Goal: Information Seeking & Learning: Understand process/instructions

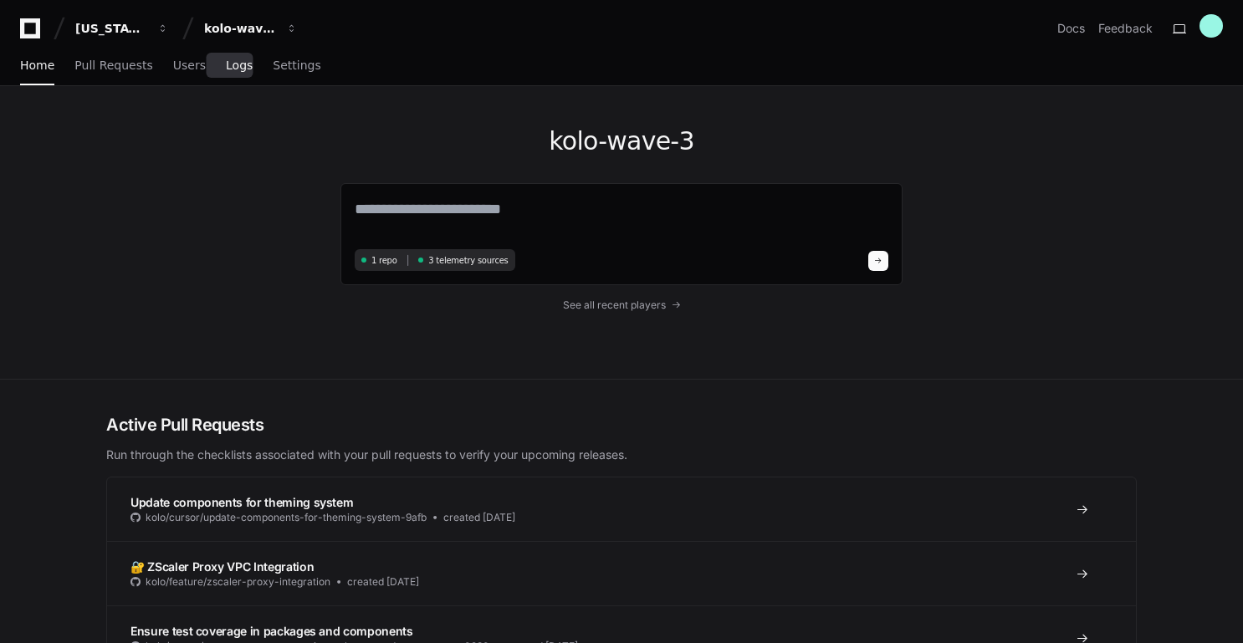
click at [232, 64] on span "Logs" at bounding box center [239, 65] width 27 height 10
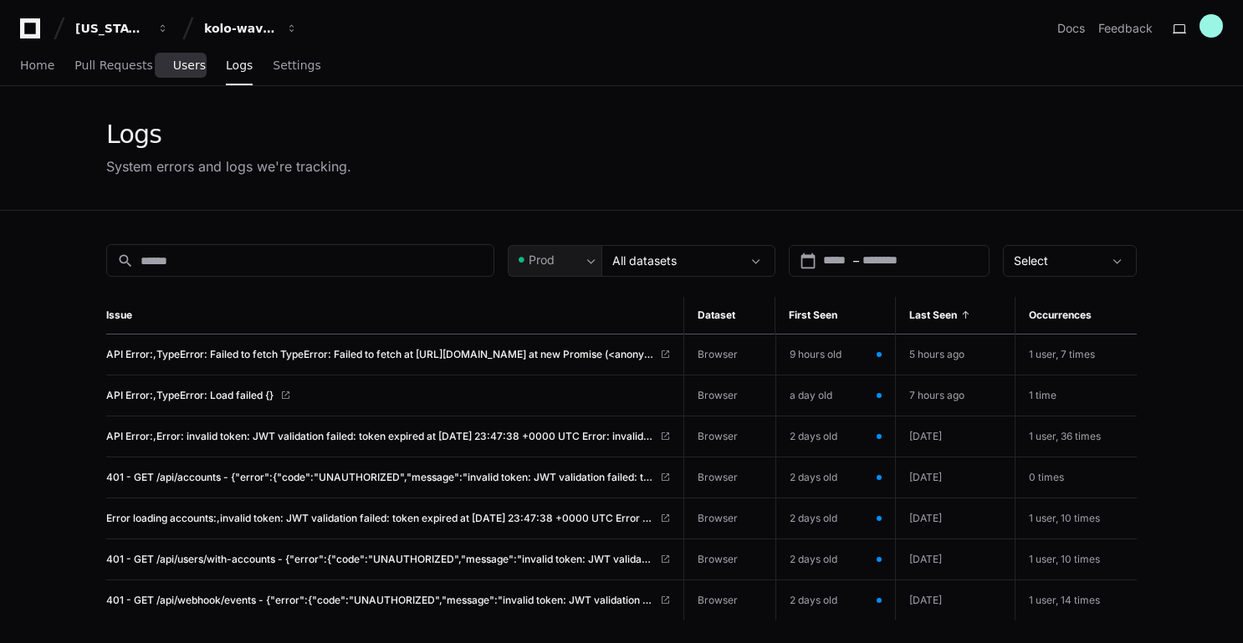
click at [185, 62] on span "Users" at bounding box center [189, 65] width 33 height 10
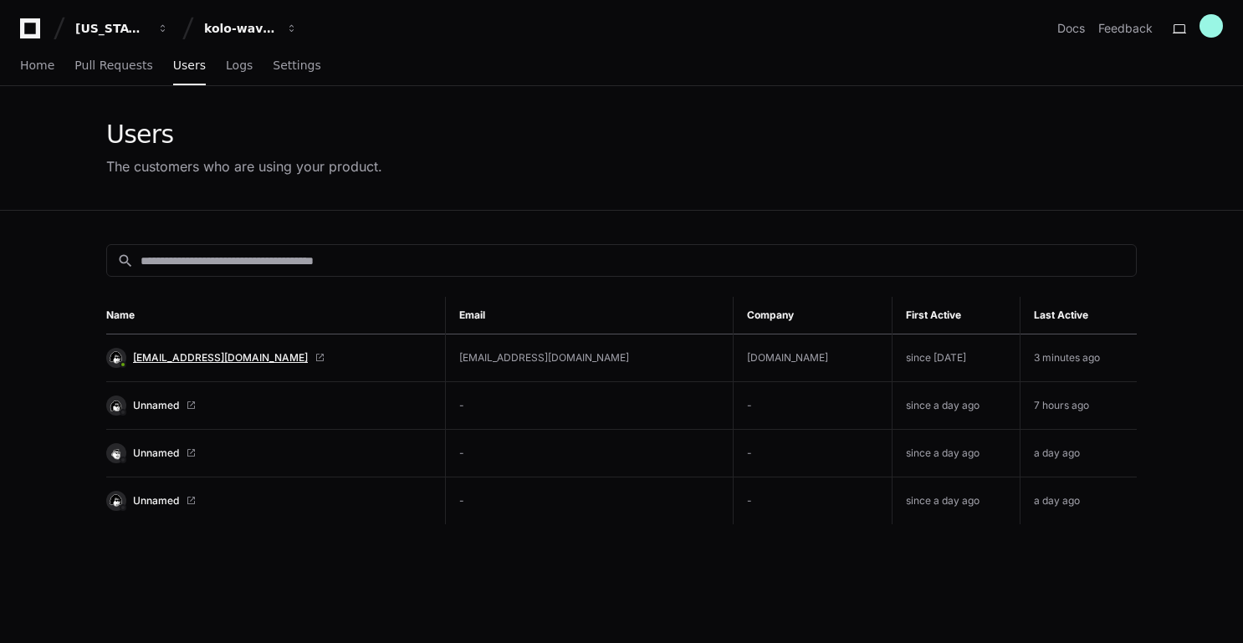
click at [192, 353] on span "[EMAIL_ADDRESS][DOMAIN_NAME]" at bounding box center [220, 357] width 175 height 13
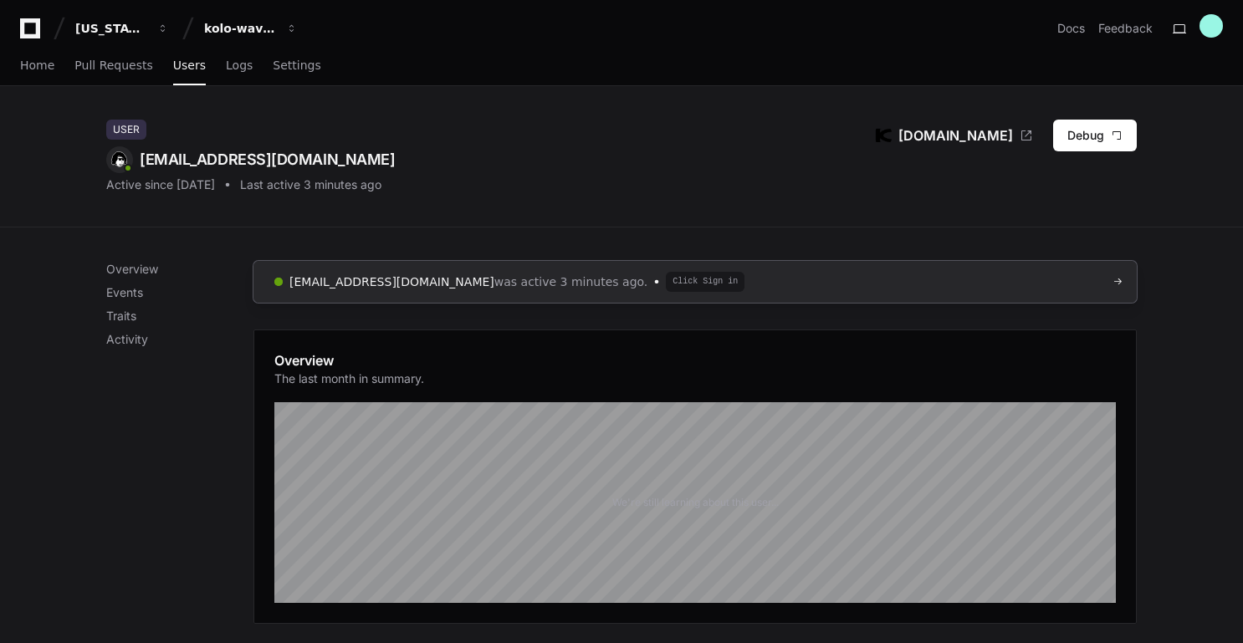
click at [666, 278] on span "Click Sign in" at bounding box center [705, 282] width 79 height 20
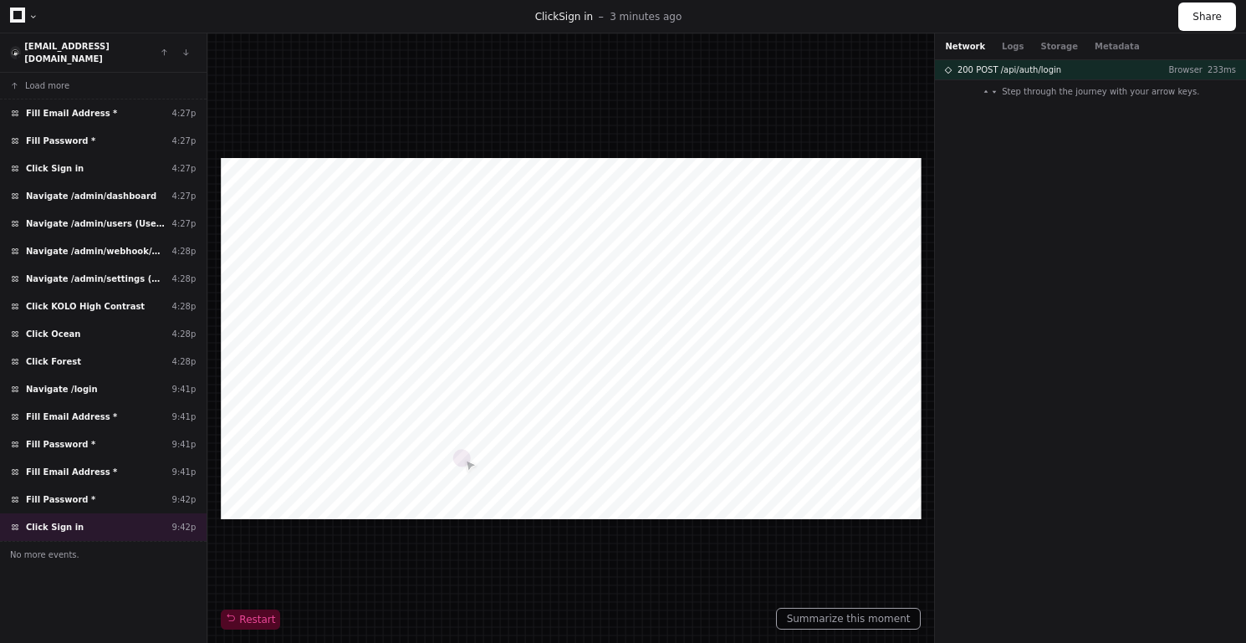
click at [998, 94] on span at bounding box center [994, 92] width 8 height 8
click at [1013, 69] on span "200 POST /api/auth/login" at bounding box center [1009, 70] width 104 height 13
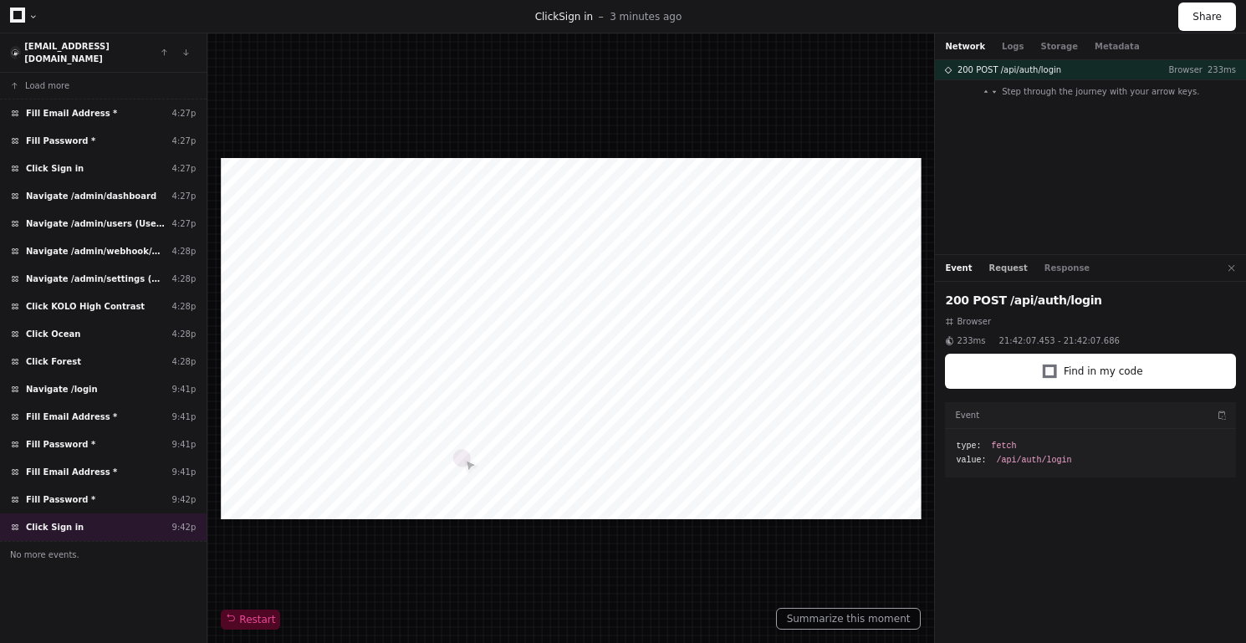
click at [1000, 265] on button "Request" at bounding box center [1008, 268] width 38 height 13
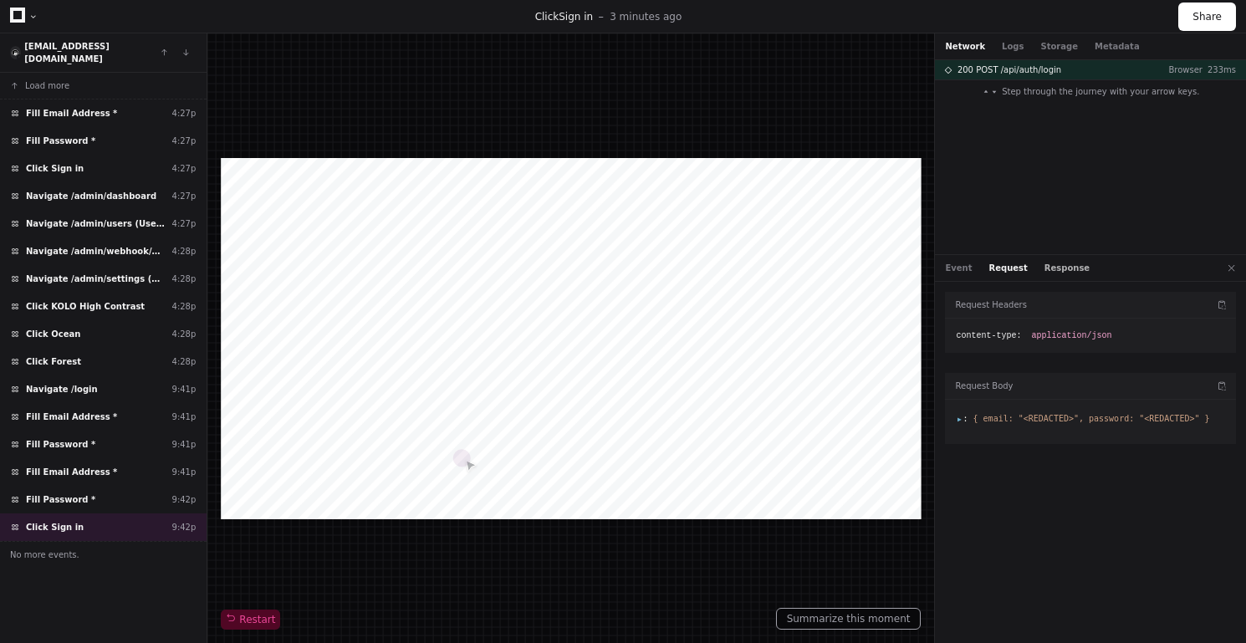
click at [1052, 266] on button "Response" at bounding box center [1066, 268] width 45 height 13
click at [1015, 267] on button "Request" at bounding box center [1008, 268] width 38 height 13
click at [1024, 92] on span "Step through the journey with your arrow keys." at bounding box center [1100, 91] width 197 height 13
click at [1039, 67] on span "200 POST /api/auth/login" at bounding box center [1009, 70] width 104 height 13
click at [1013, 49] on button "Logs" at bounding box center [1013, 46] width 22 height 13
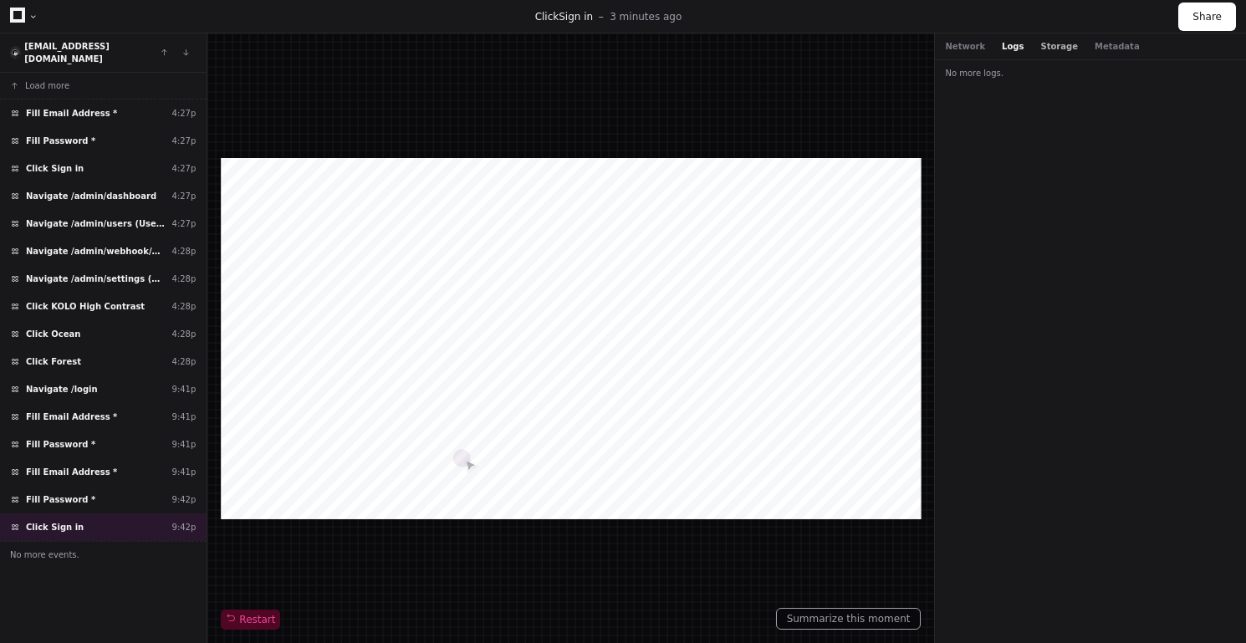
click at [1041, 51] on button "Storage" at bounding box center [1058, 46] width 37 height 13
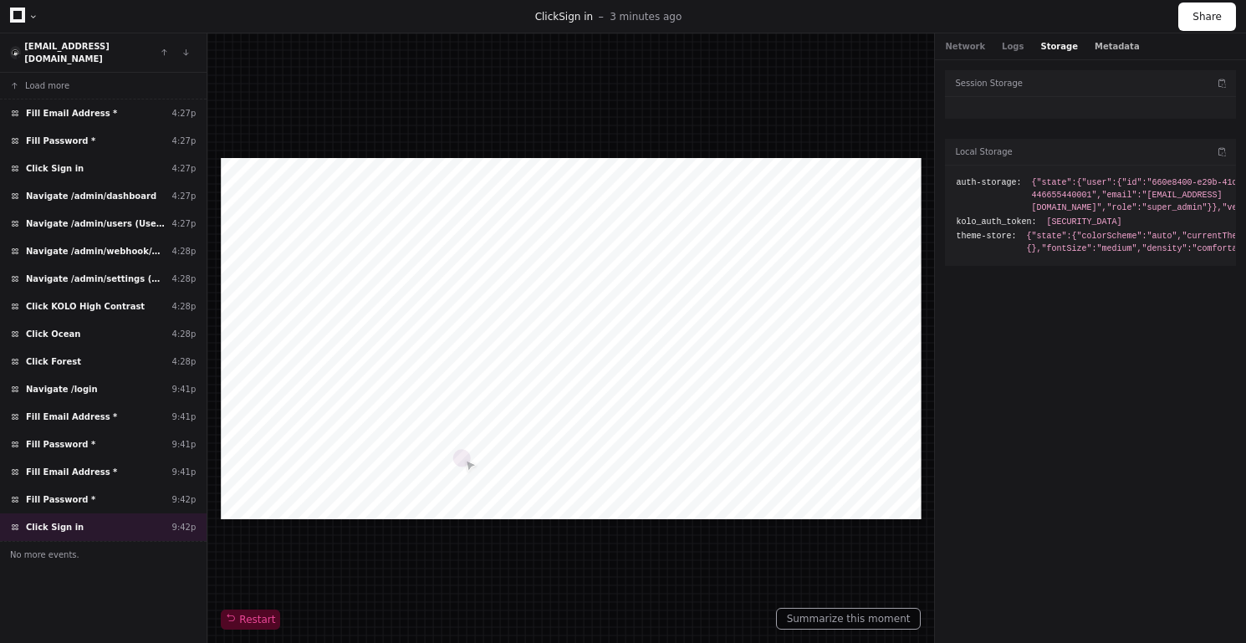
click at [1100, 50] on button "Metadata" at bounding box center [1117, 46] width 45 height 13
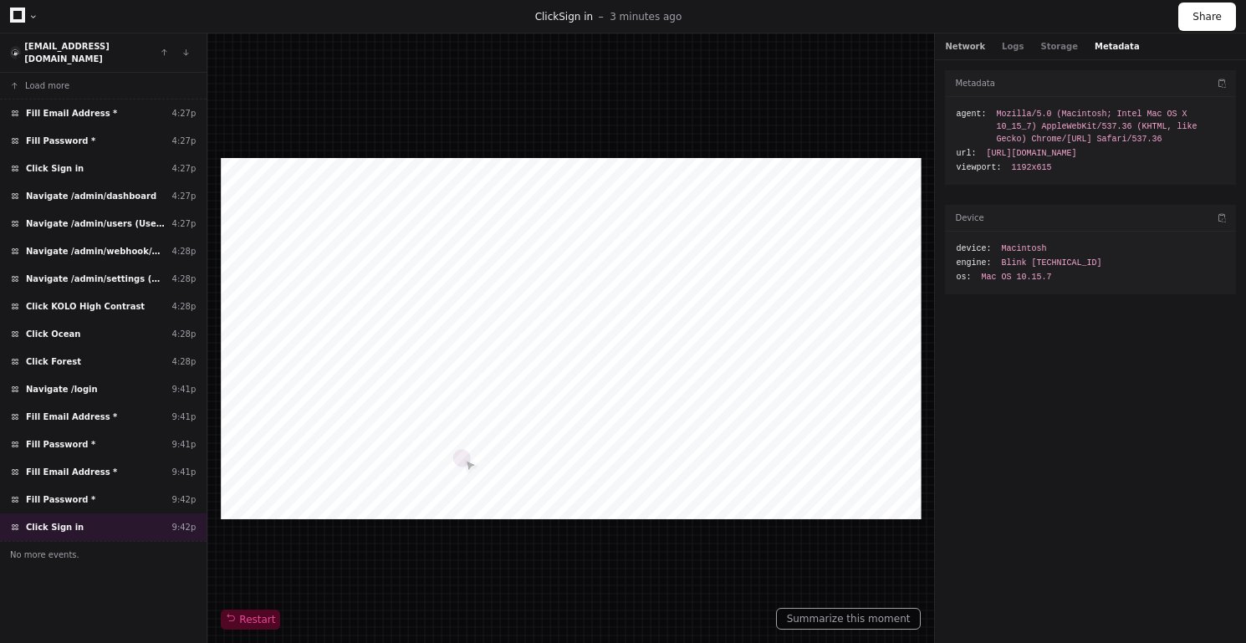
click at [976, 47] on button "Network" at bounding box center [965, 46] width 40 height 13
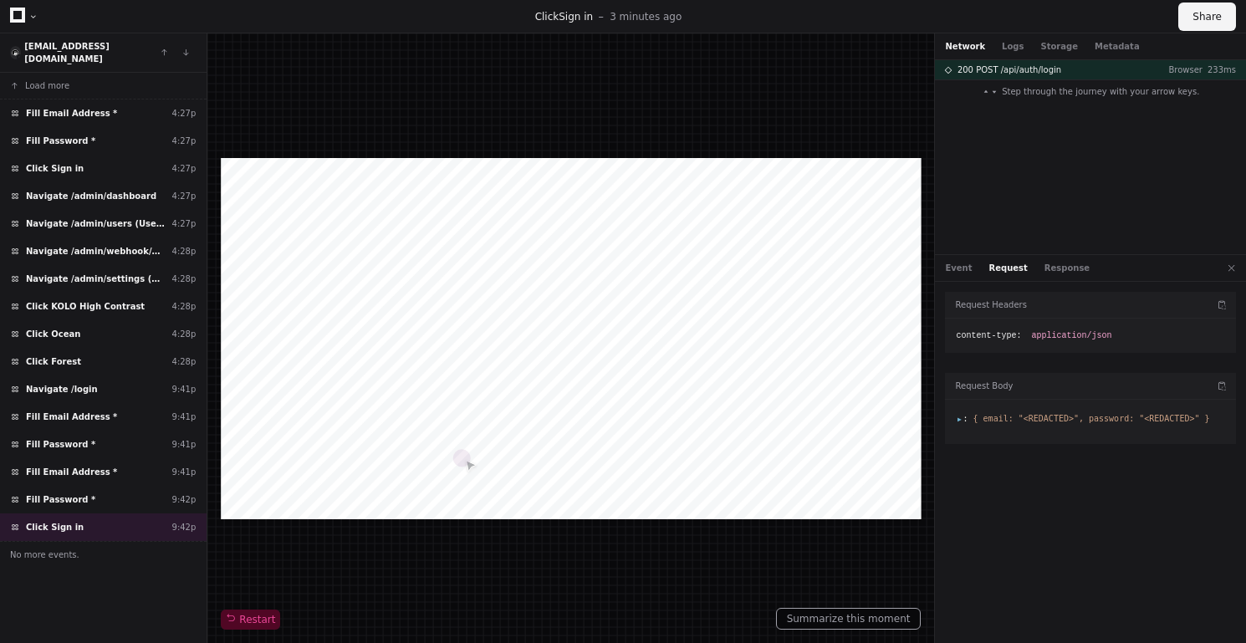
click at [1212, 17] on button "Share" at bounding box center [1207, 17] width 58 height 28
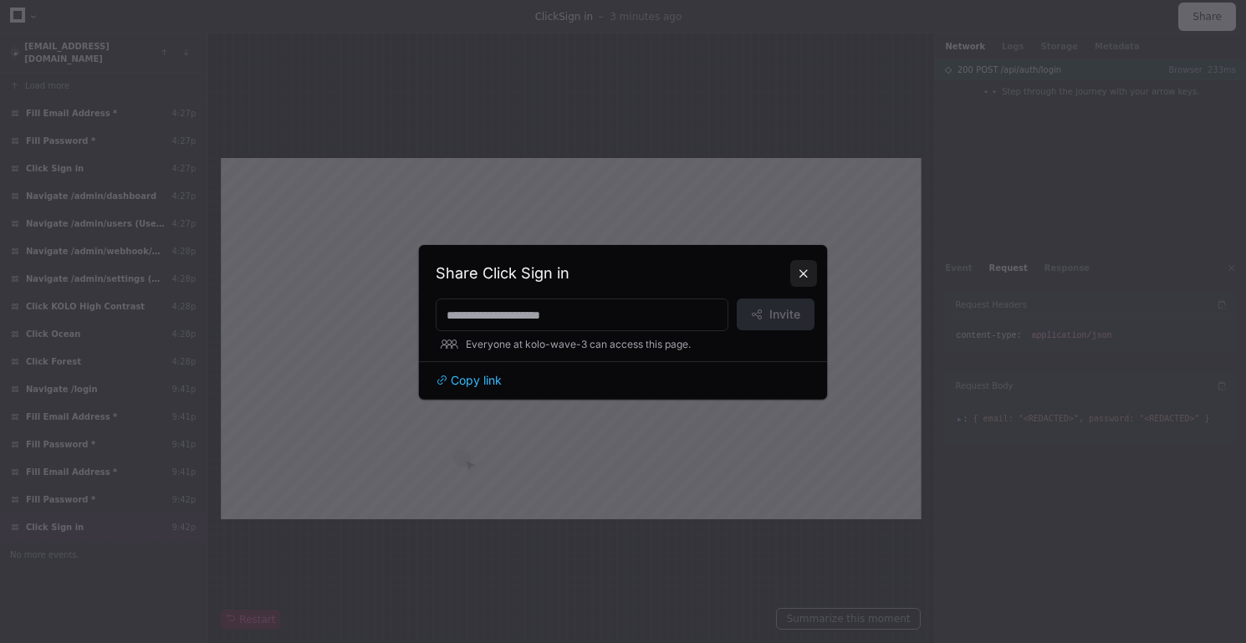
click at [805, 270] on button at bounding box center [803, 273] width 27 height 27
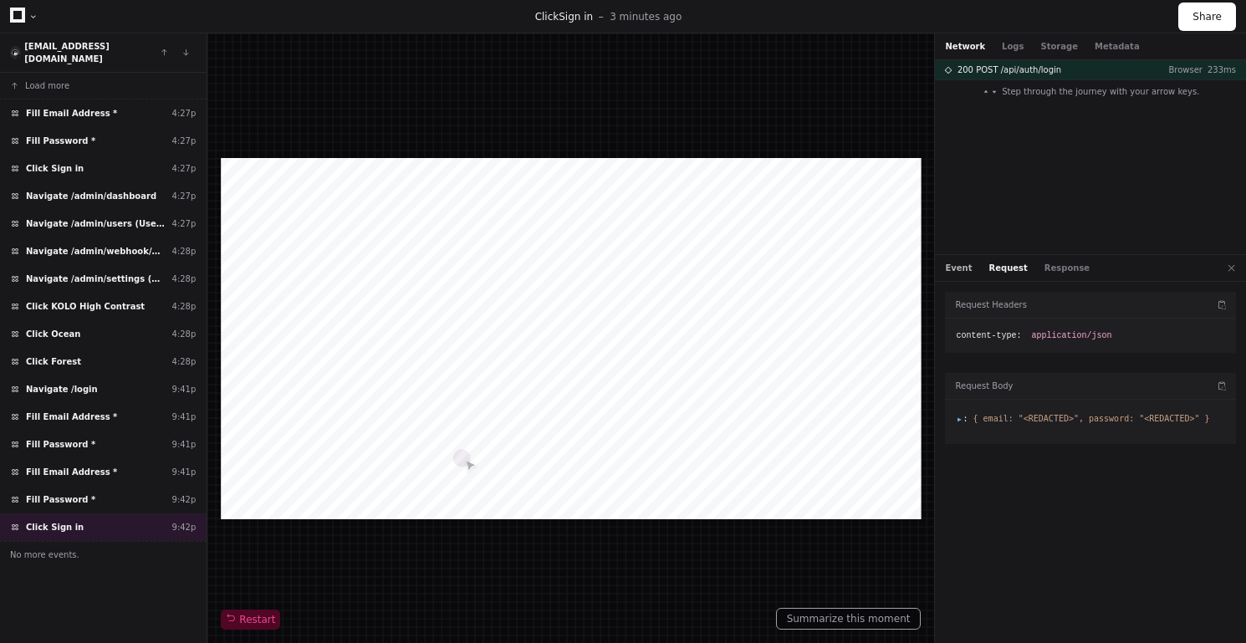
click at [953, 269] on button "Event" at bounding box center [958, 268] width 27 height 13
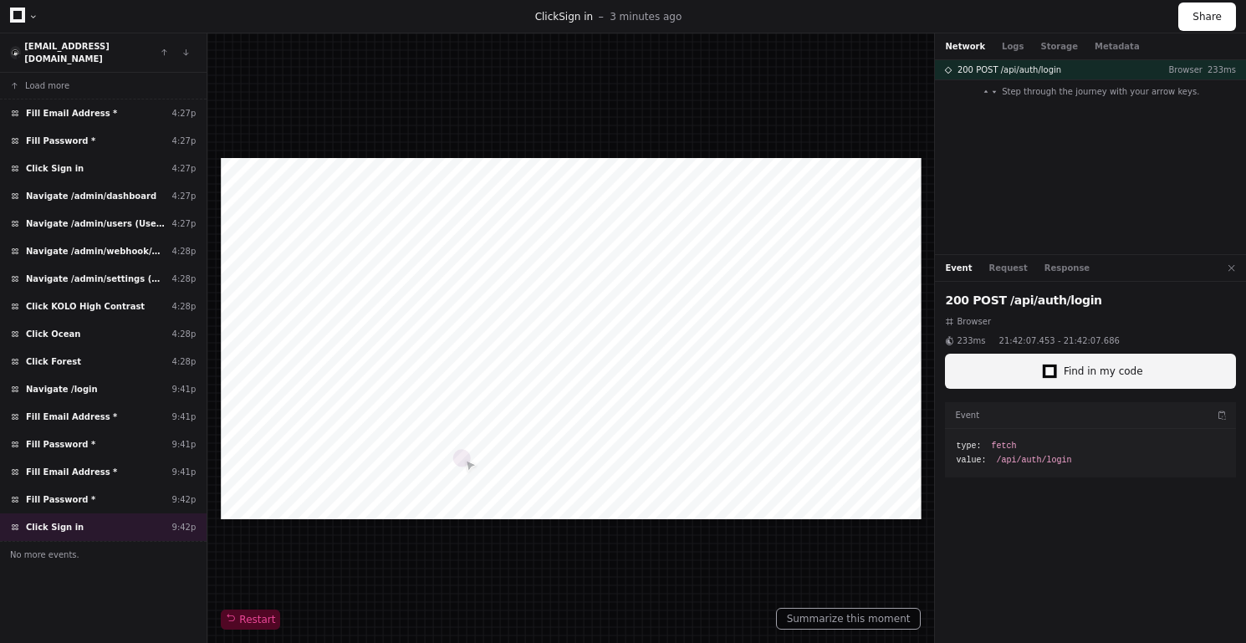
click at [1071, 373] on span "Find in my code" at bounding box center [1103, 371] width 79 height 13
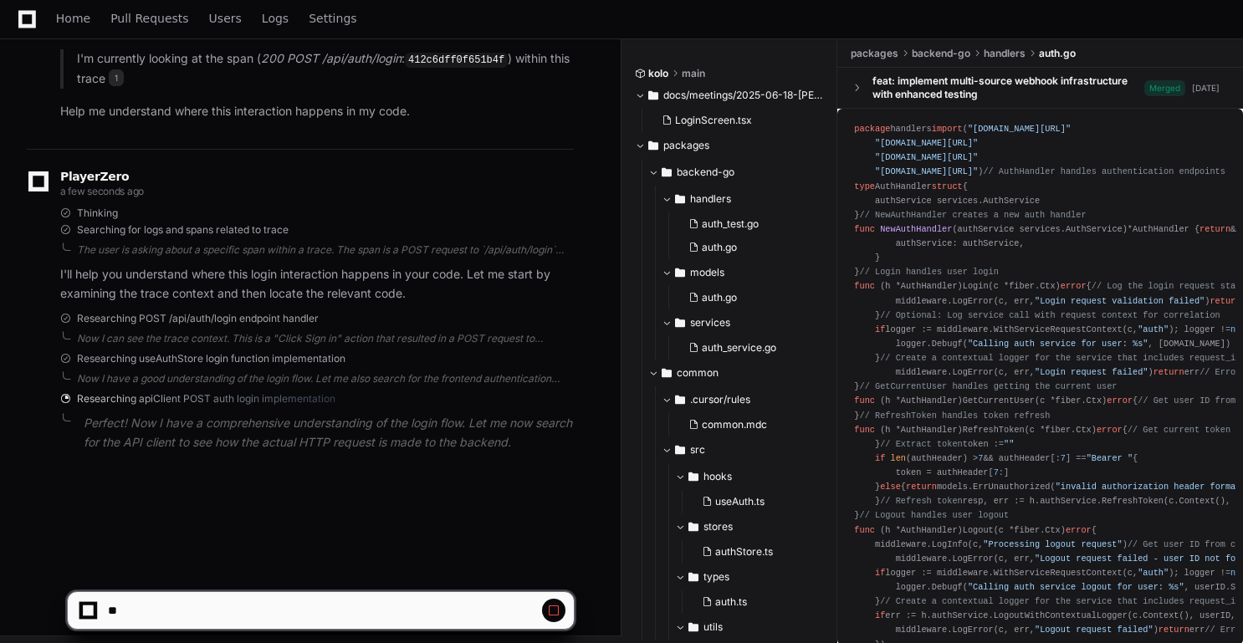
scroll to position [74, 0]
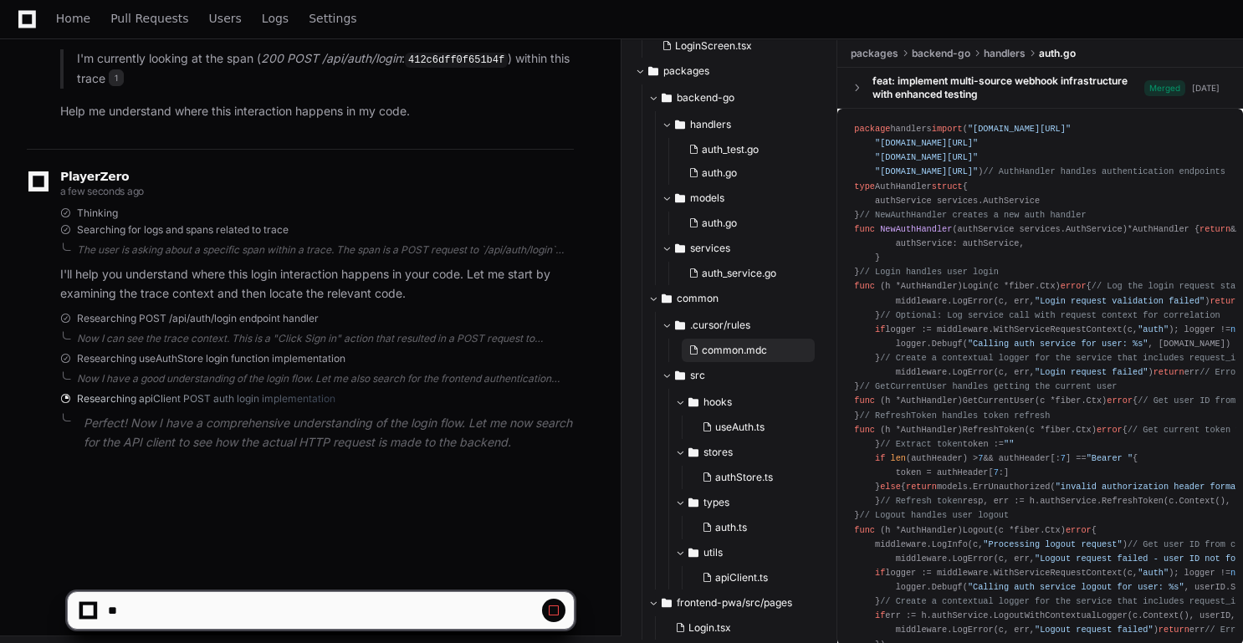
click at [727, 351] on span "common.mdc" at bounding box center [734, 350] width 65 height 13
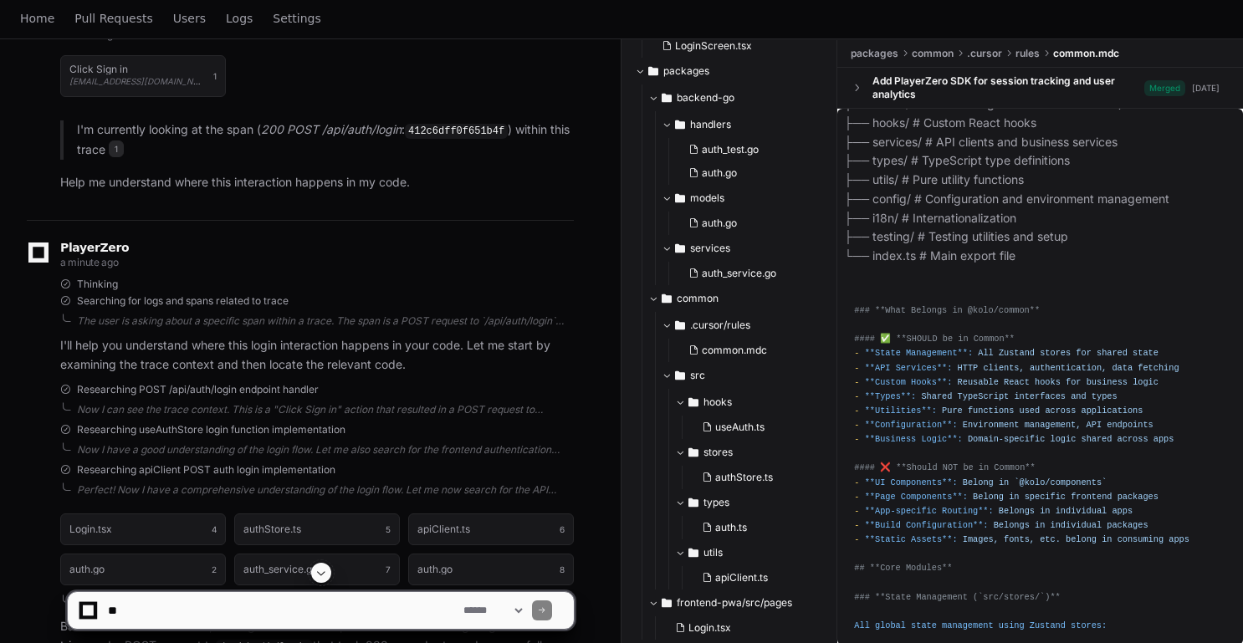
scroll to position [0, 0]
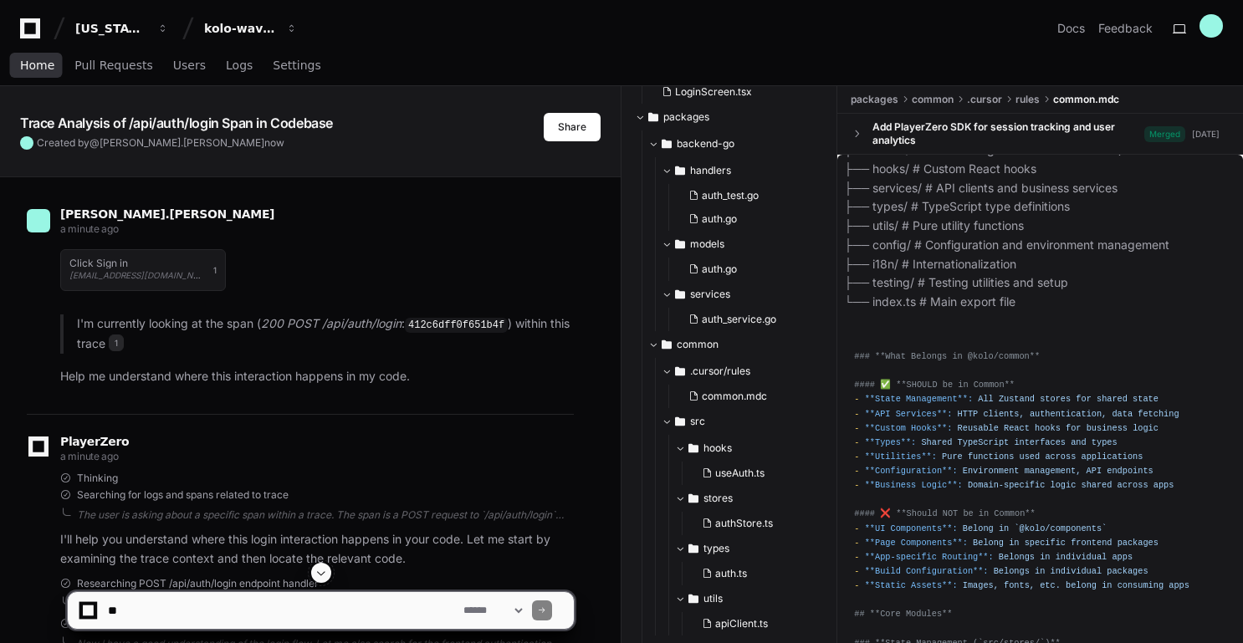
click at [39, 69] on span "Home" at bounding box center [37, 65] width 34 height 10
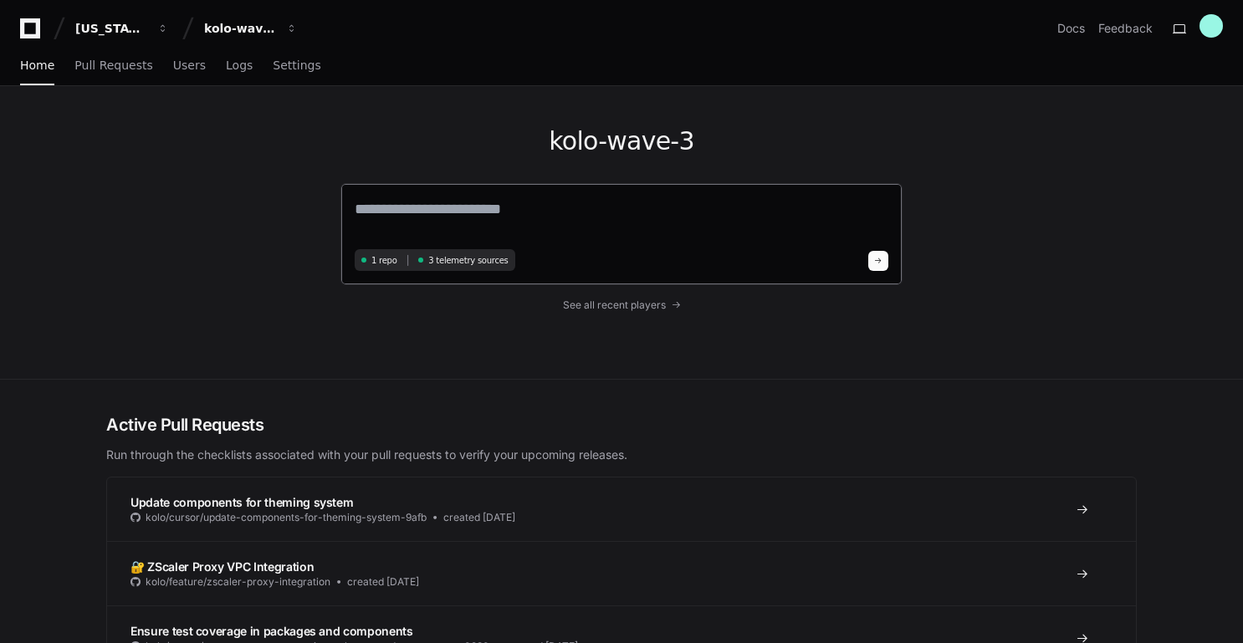
click at [508, 207] on textarea at bounding box center [621, 220] width 533 height 47
click at [448, 261] on span "3 telemetry sources" at bounding box center [467, 260] width 79 height 13
click at [421, 258] on span at bounding box center [420, 260] width 5 height 5
click at [497, 225] on textarea at bounding box center [621, 220] width 533 height 47
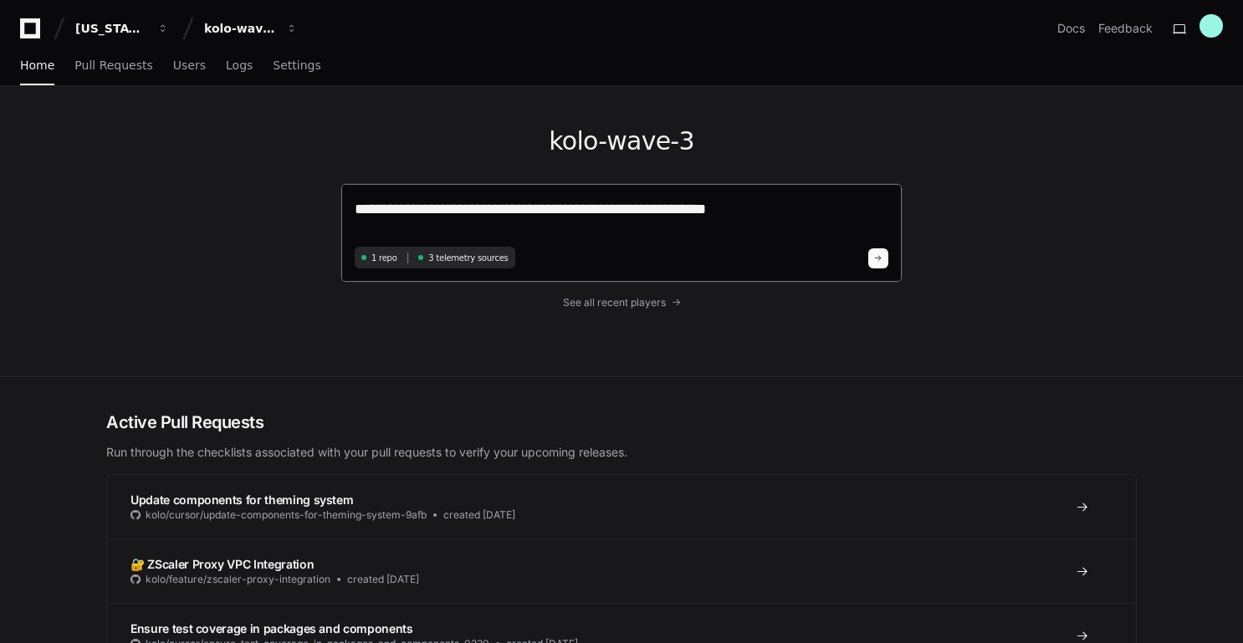
click at [756, 207] on textarea "**********" at bounding box center [621, 219] width 533 height 44
type textarea "**********"
click at [881, 254] on span at bounding box center [878, 258] width 8 height 8
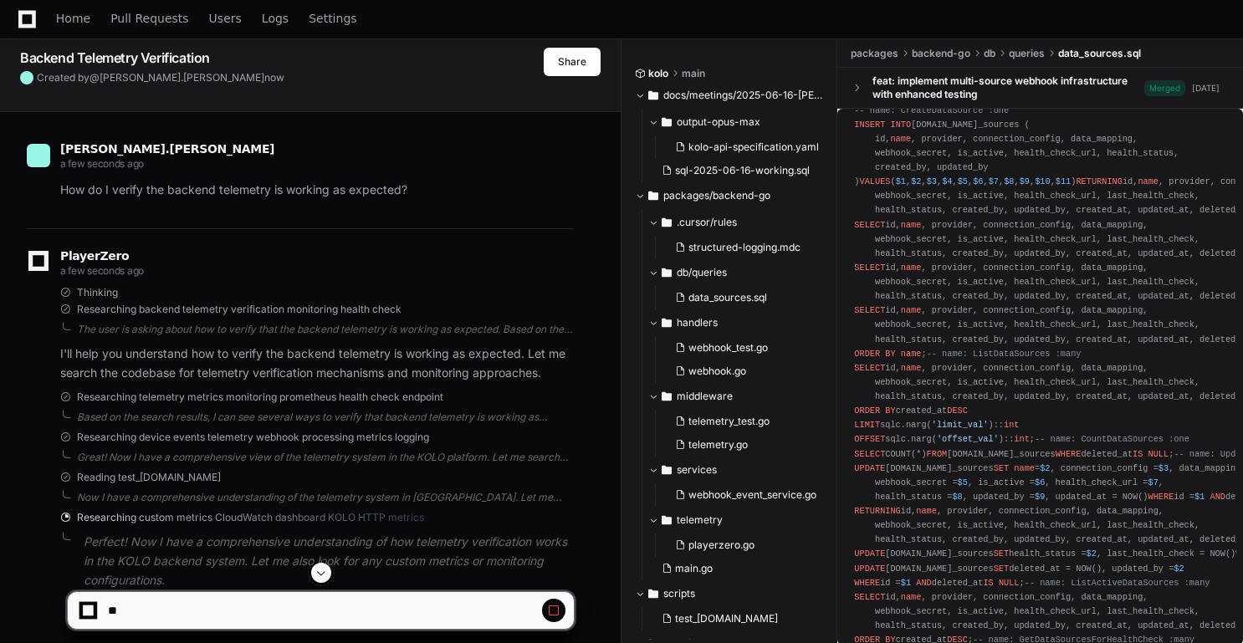
scroll to position [77, 0]
click at [772, 245] on span "structured-logging.mdc" at bounding box center [744, 247] width 112 height 13
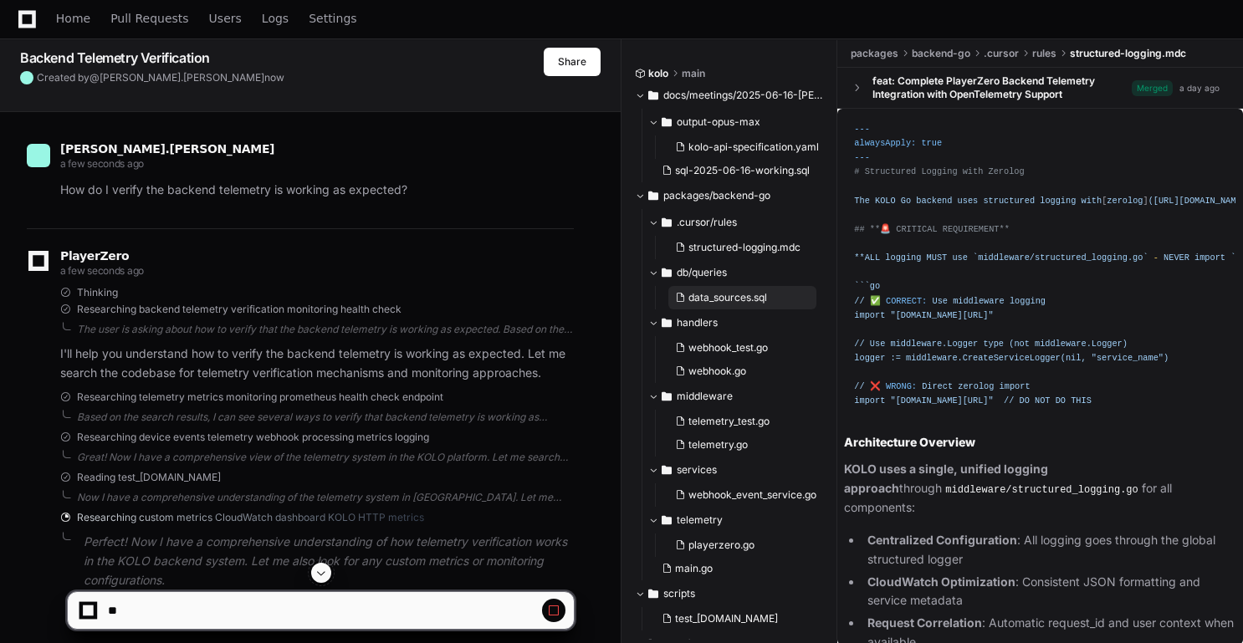
click at [743, 297] on span "data_sources.sql" at bounding box center [727, 297] width 79 height 13
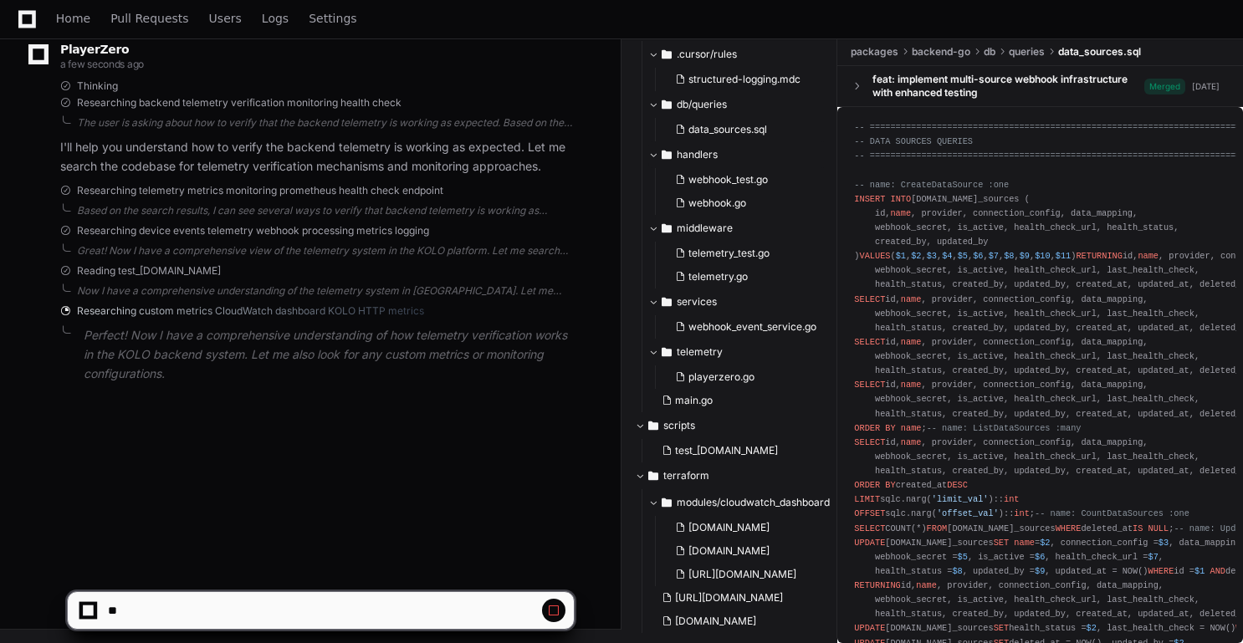
scroll to position [208, 0]
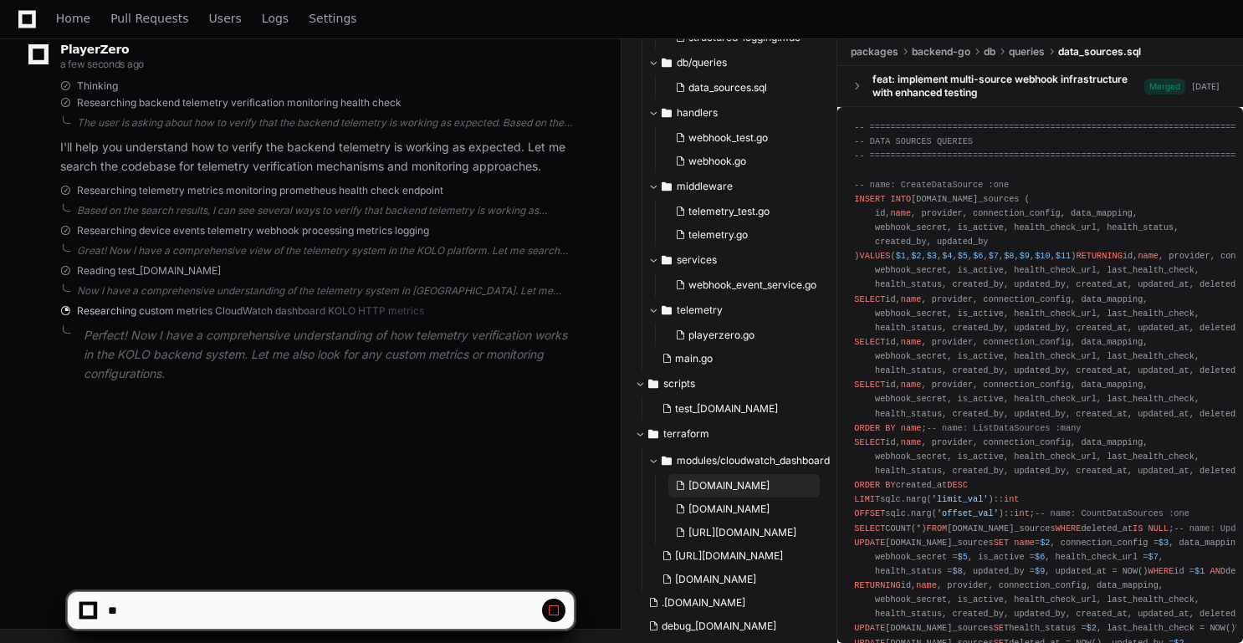
click at [743, 483] on span "dashboard.tf" at bounding box center [728, 485] width 81 height 13
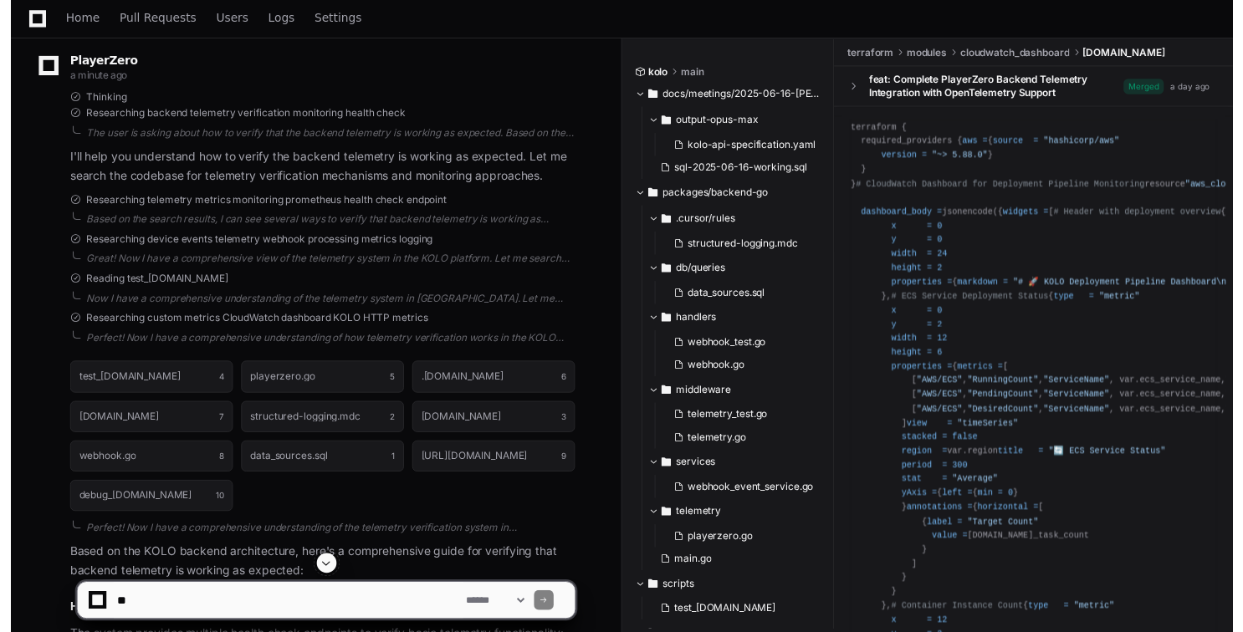
scroll to position [0, 0]
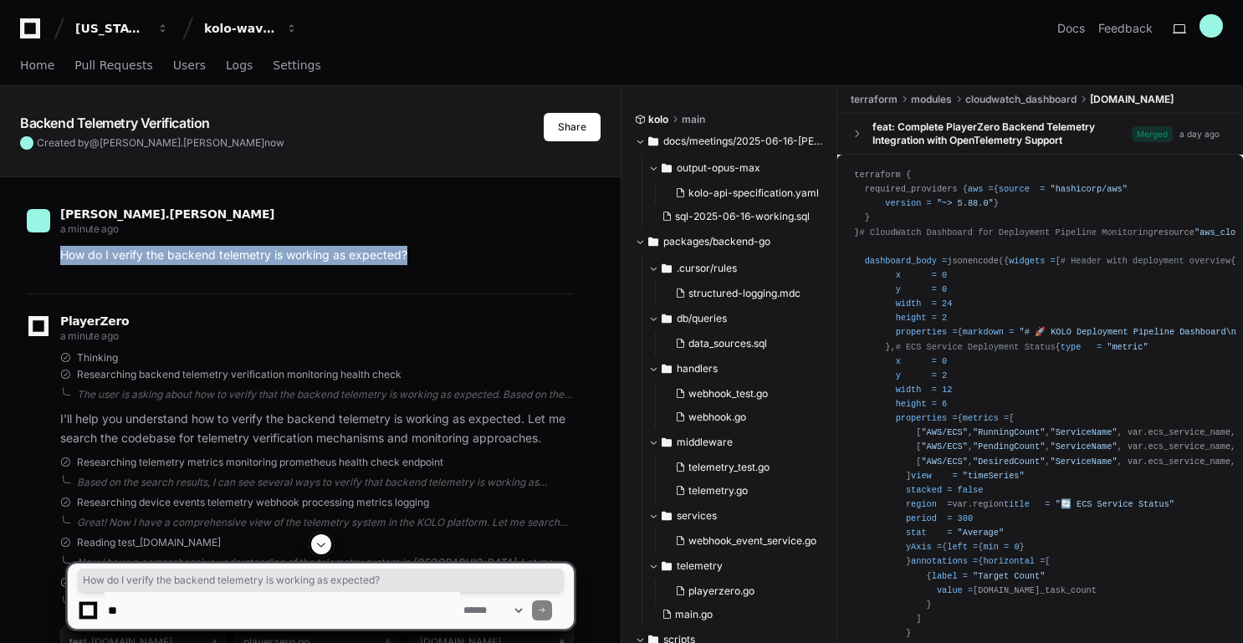
drag, startPoint x: 409, startPoint y: 260, endPoint x: 60, endPoint y: 257, distance: 348.7
click at [60, 257] on p "How do I verify the backend telemetry is working as expected?" at bounding box center [316, 255] width 513 height 19
copy p "How do I verify the backend telemetry is working as expected?"
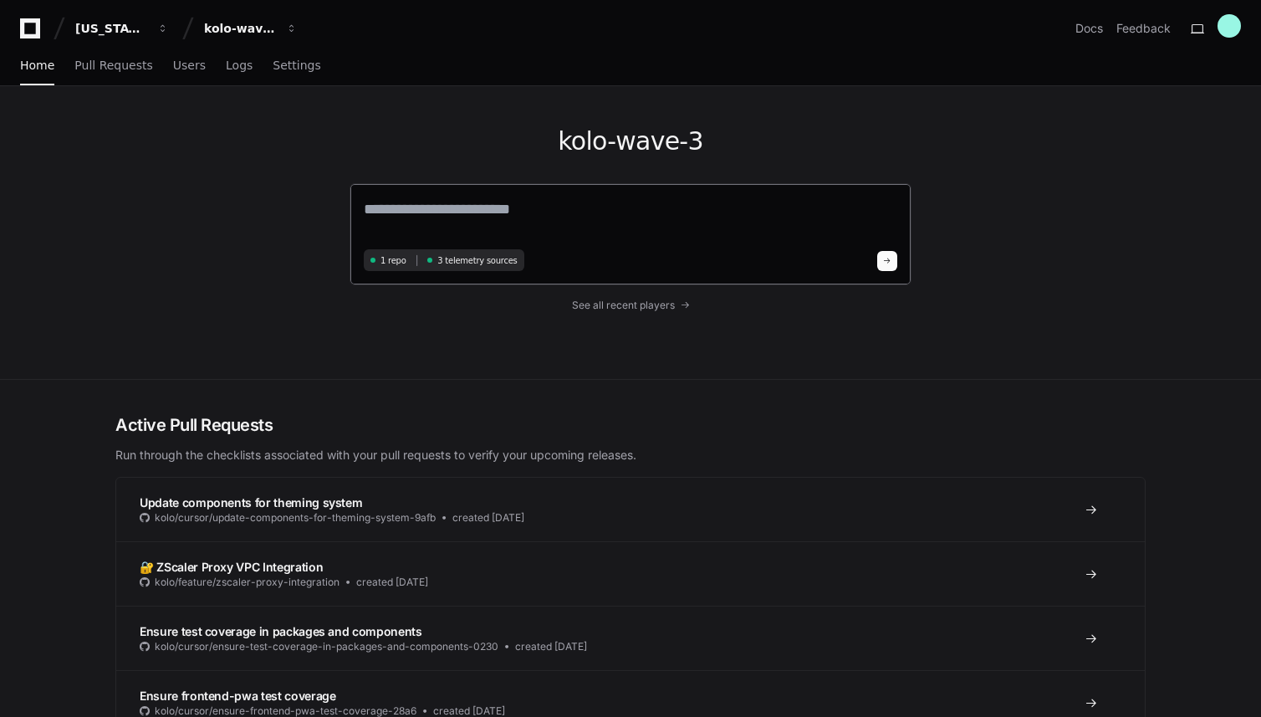
click at [462, 264] on span "3 telemetry sources" at bounding box center [476, 260] width 79 height 13
click at [185, 74] on link "Users" at bounding box center [189, 65] width 33 height 38
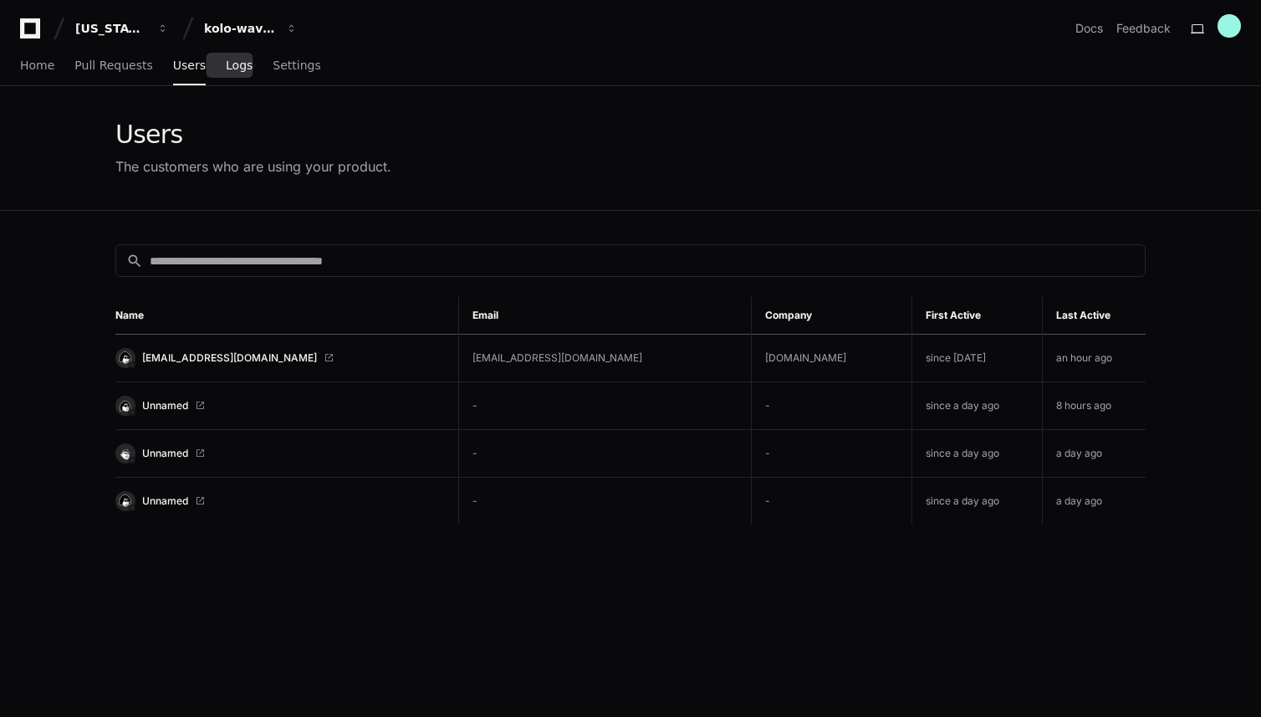
click at [234, 62] on span "Logs" at bounding box center [239, 65] width 27 height 10
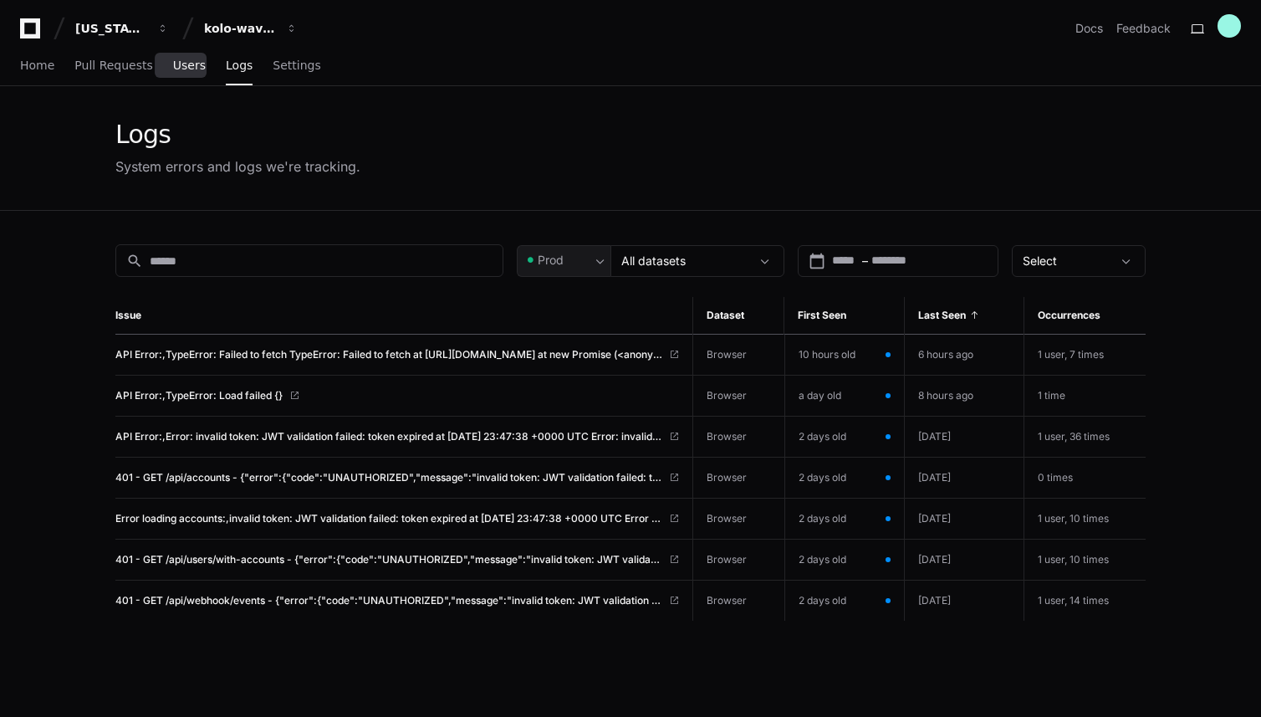
click at [189, 63] on span "Users" at bounding box center [189, 65] width 33 height 10
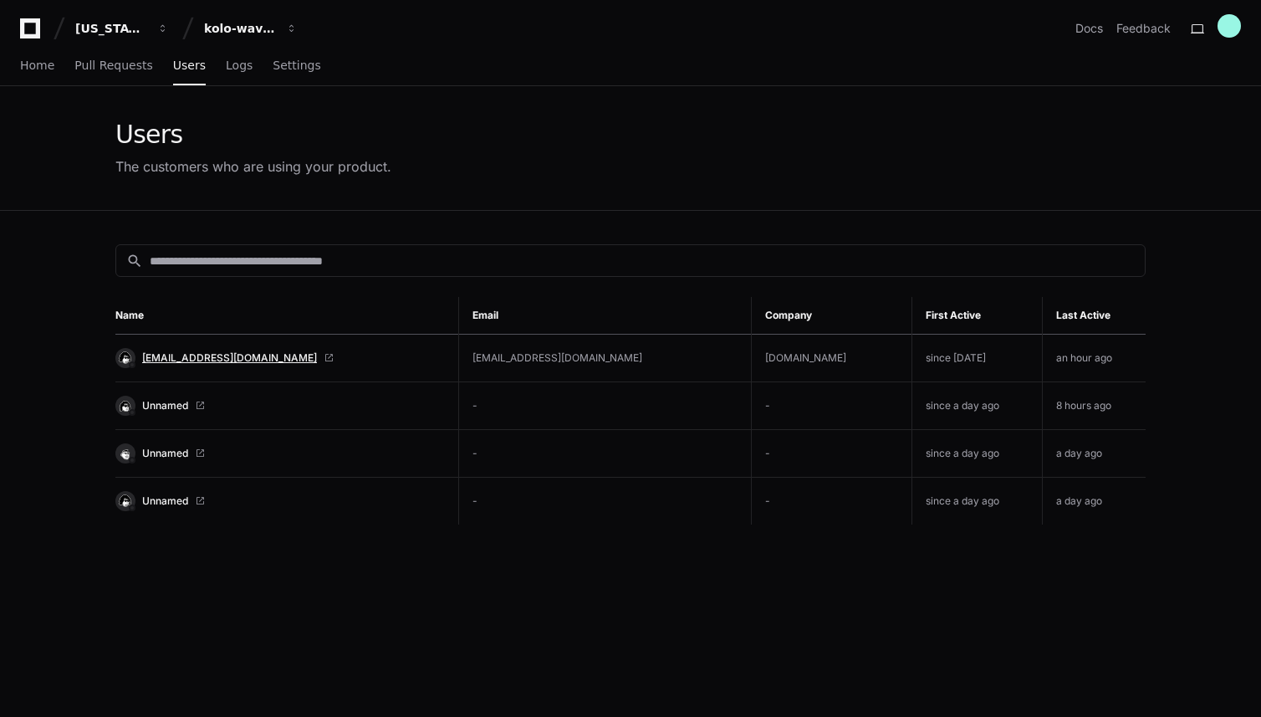
click at [215, 355] on span "[EMAIL_ADDRESS][DOMAIN_NAME]" at bounding box center [229, 357] width 175 height 13
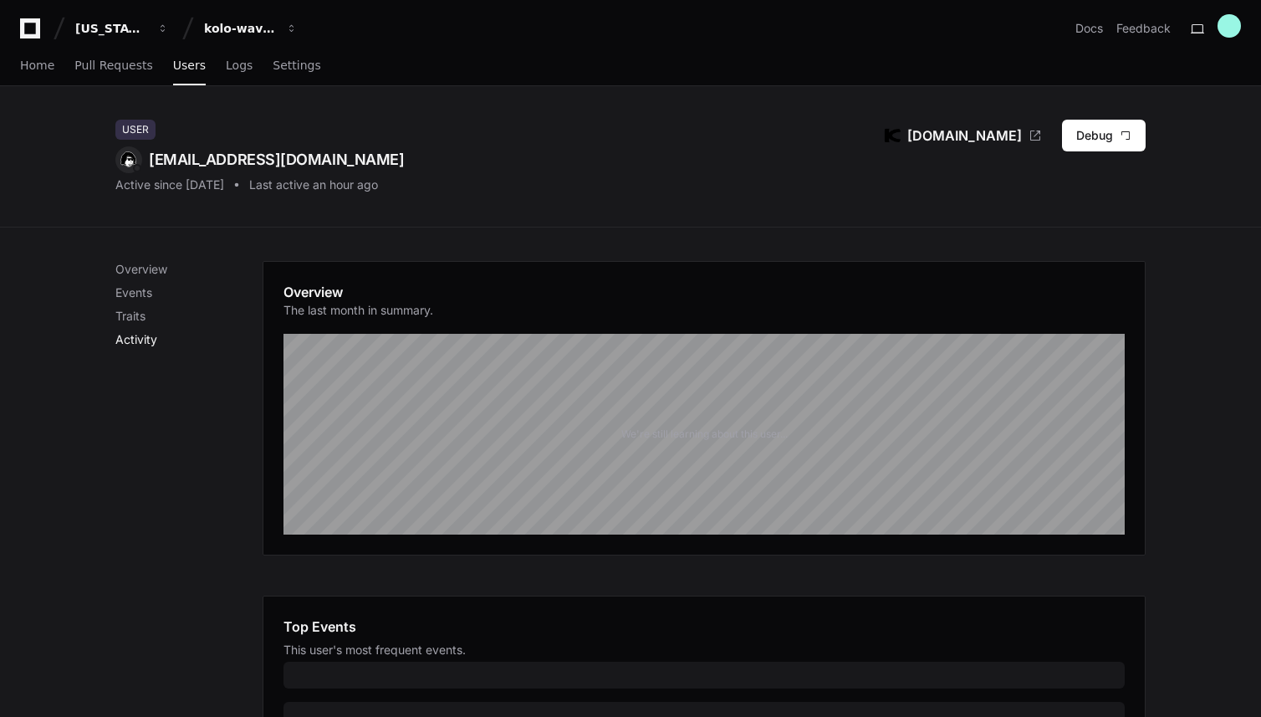
click at [159, 336] on p "Activity" at bounding box center [188, 339] width 147 height 17
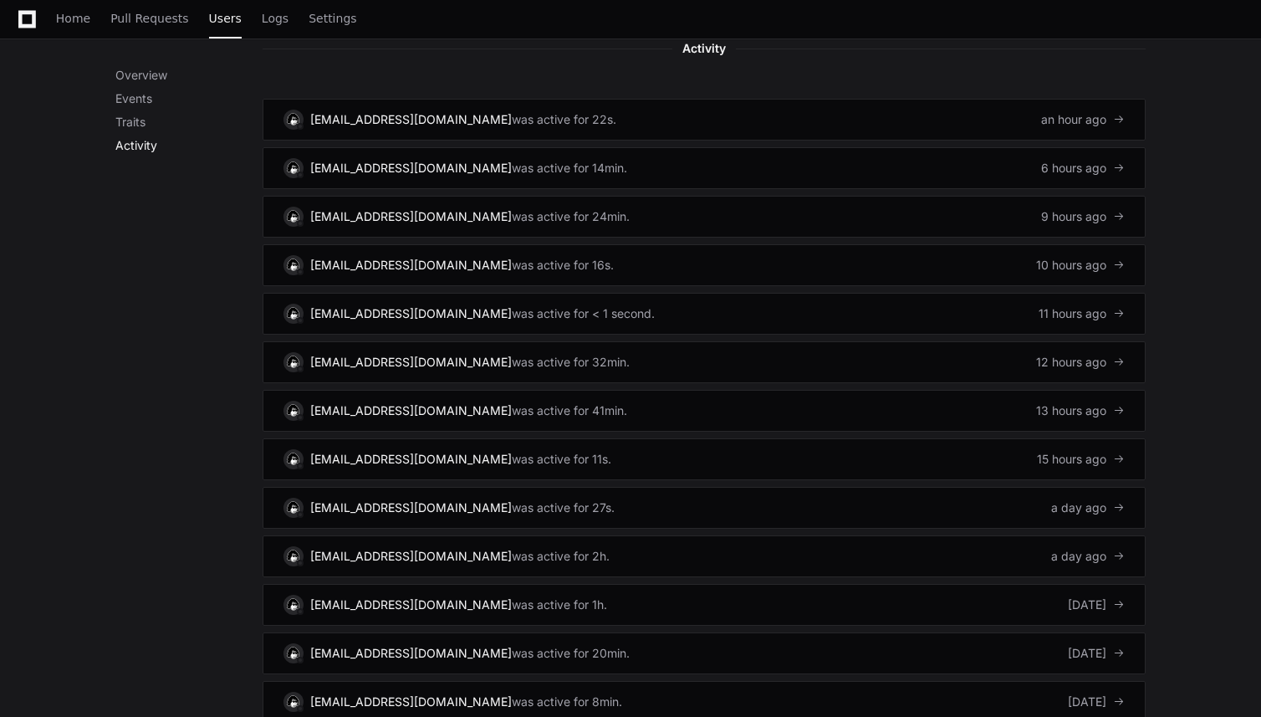
scroll to position [1036, 0]
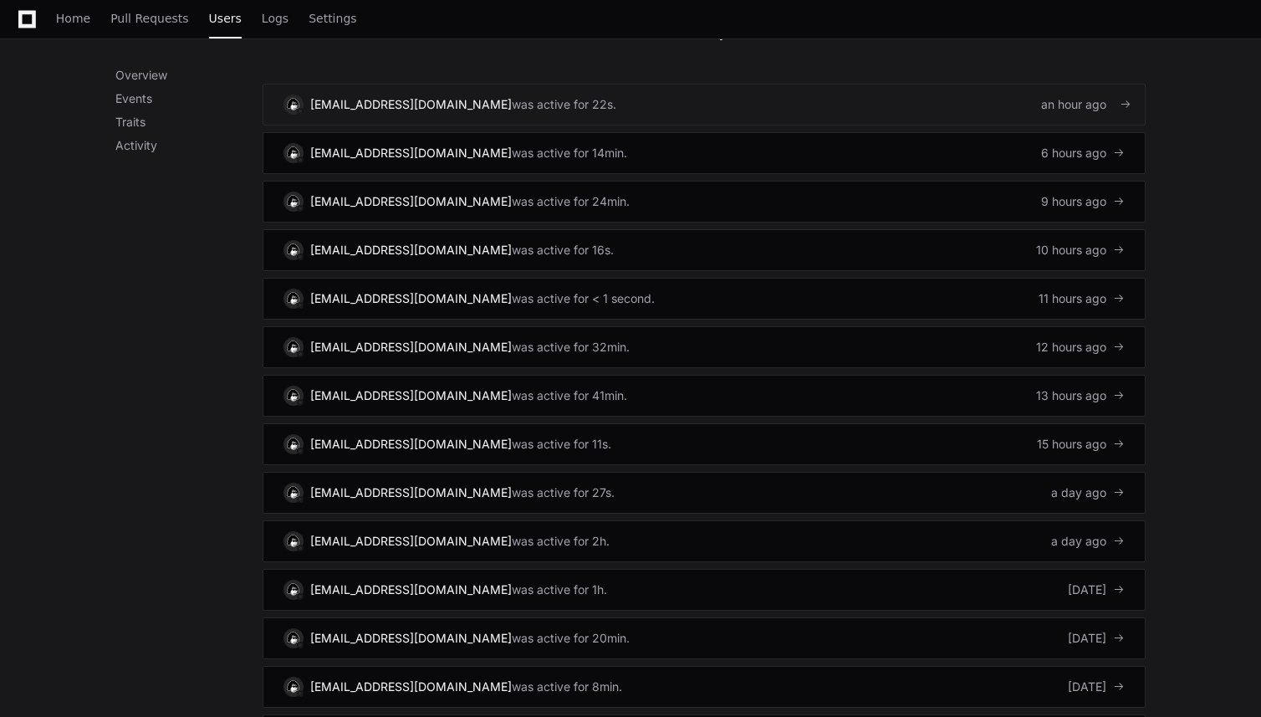
click at [584, 103] on link "admin@kolo.com was active for 22s. an hour ago" at bounding box center [704, 105] width 883 height 42
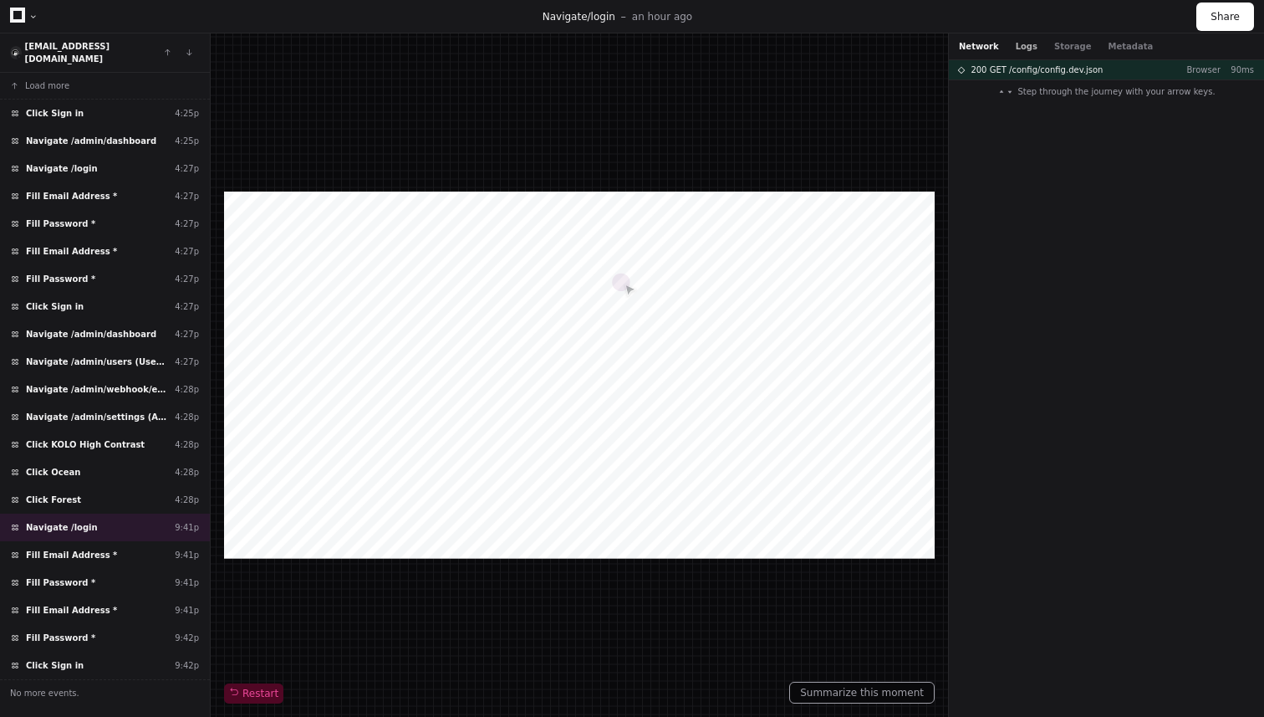
click at [1017, 44] on button "Logs" at bounding box center [1027, 46] width 22 height 13
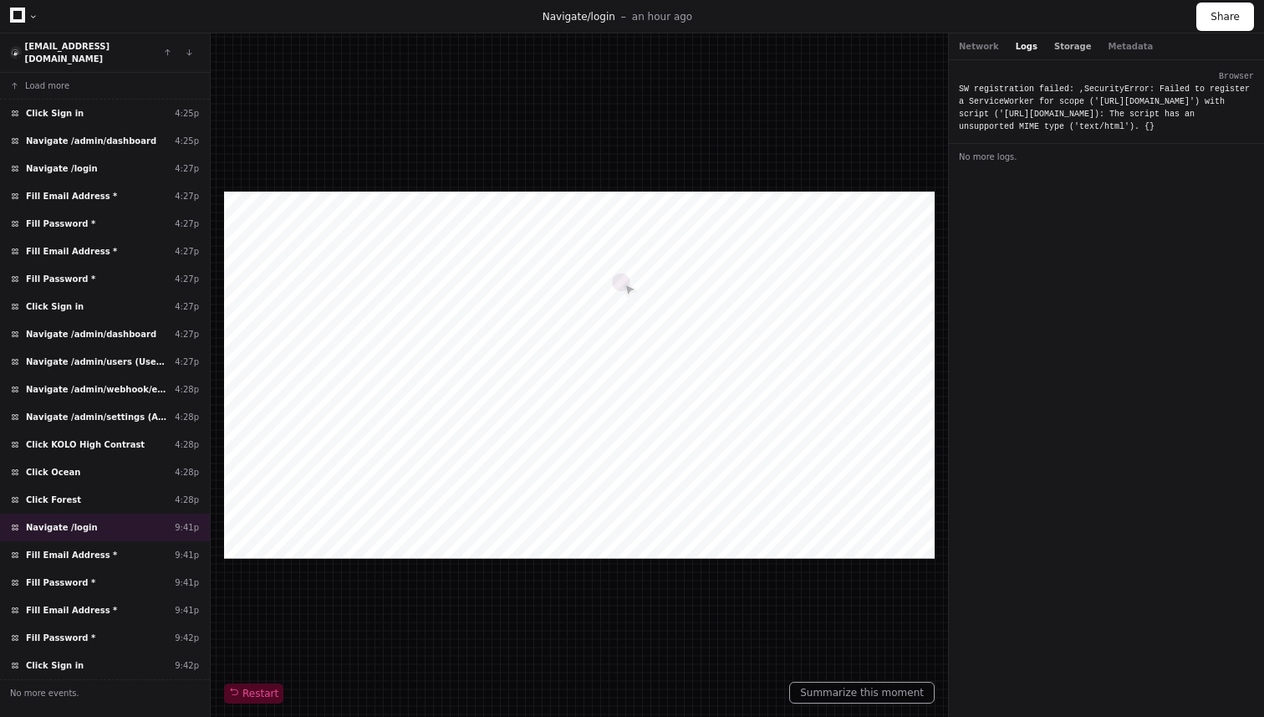
click at [1054, 47] on button "Storage" at bounding box center [1072, 46] width 37 height 13
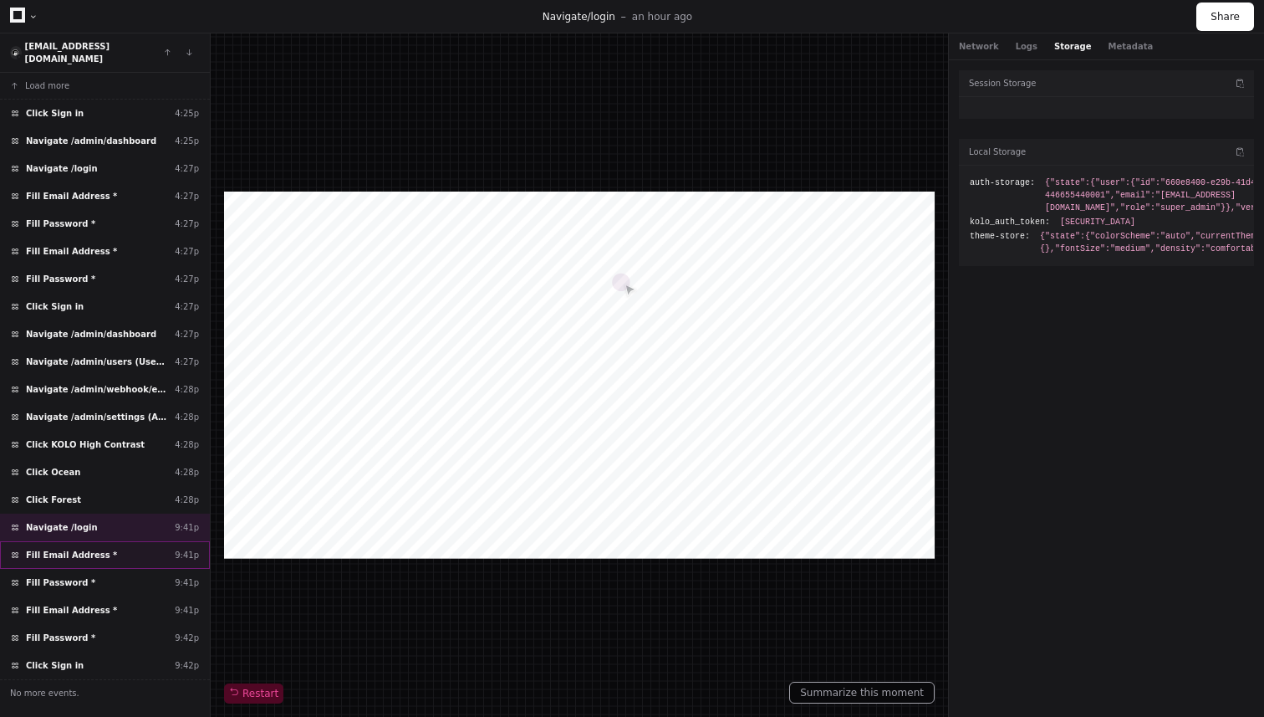
click at [79, 549] on span "Fill Email Address *" at bounding box center [71, 555] width 91 height 13
click at [75, 576] on span "Fill Password *" at bounding box center [60, 582] width 69 height 13
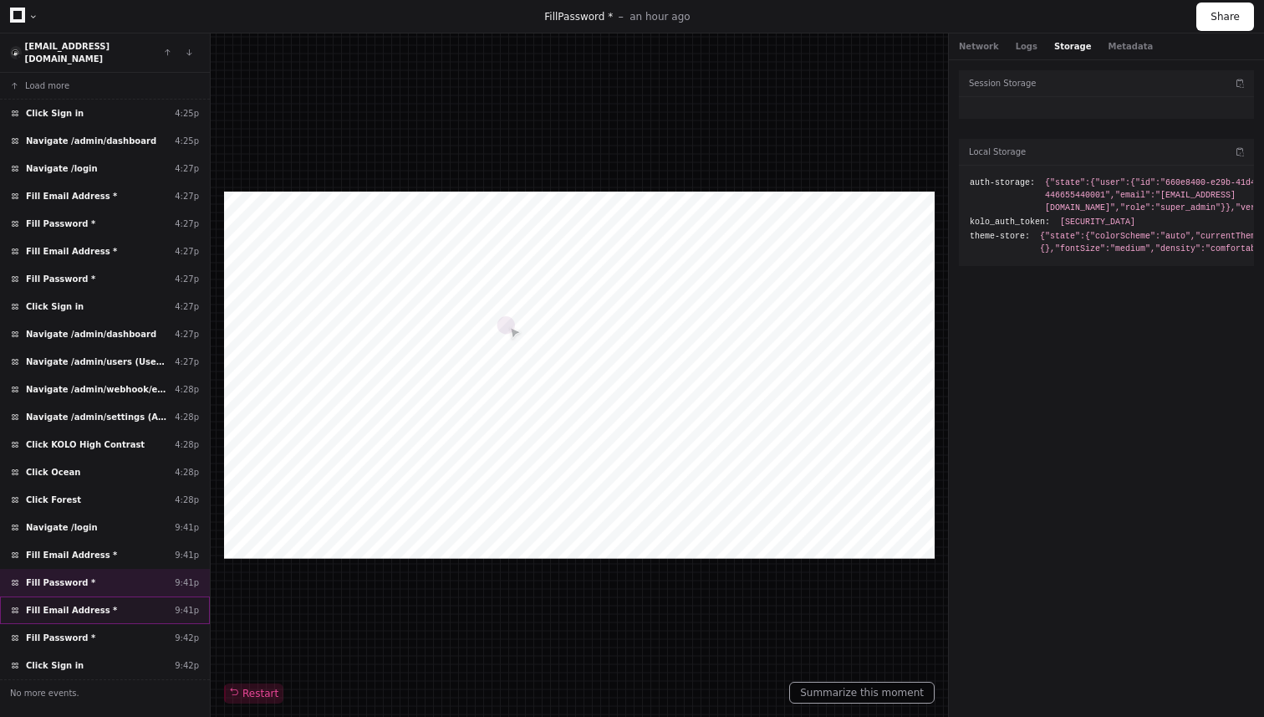
click at [75, 604] on span "Fill Email Address *" at bounding box center [71, 610] width 91 height 13
click at [71, 631] on span "Fill Password *" at bounding box center [60, 637] width 69 height 13
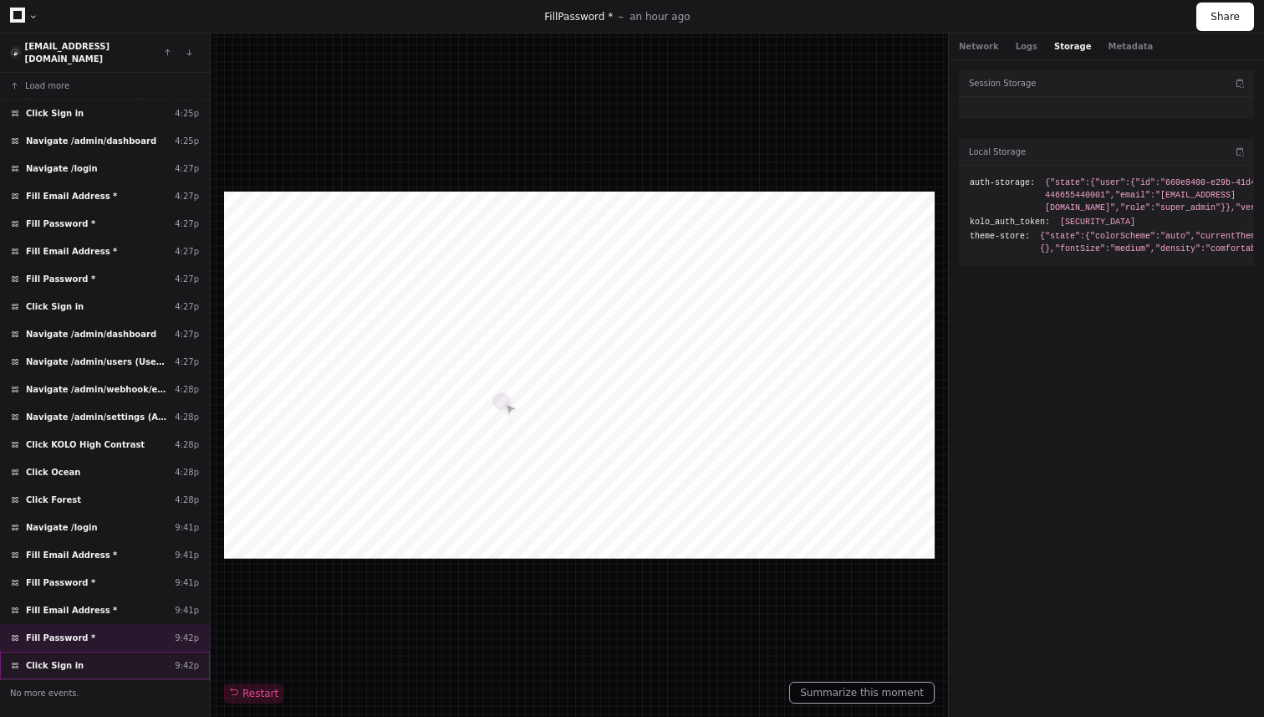
click at [70, 659] on span "Click Sign in" at bounding box center [55, 665] width 58 height 13
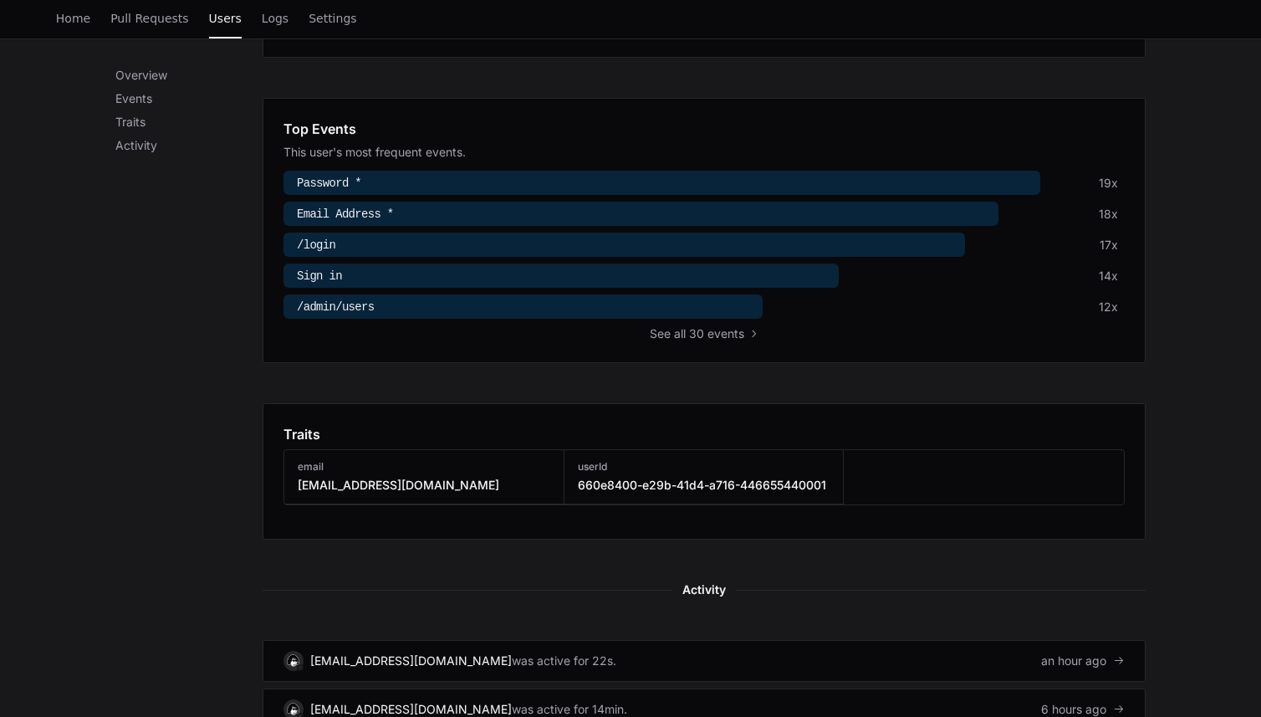
scroll to position [644, 0]
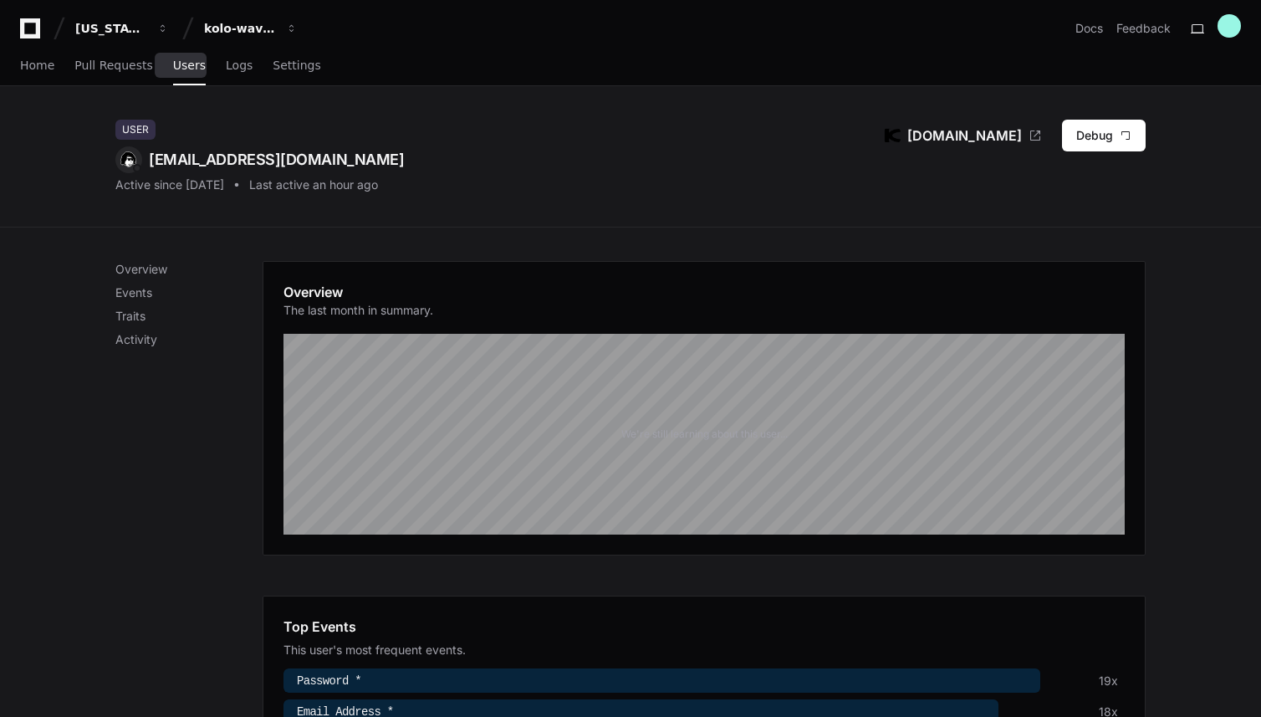
click at [181, 63] on span "Users" at bounding box center [189, 65] width 33 height 10
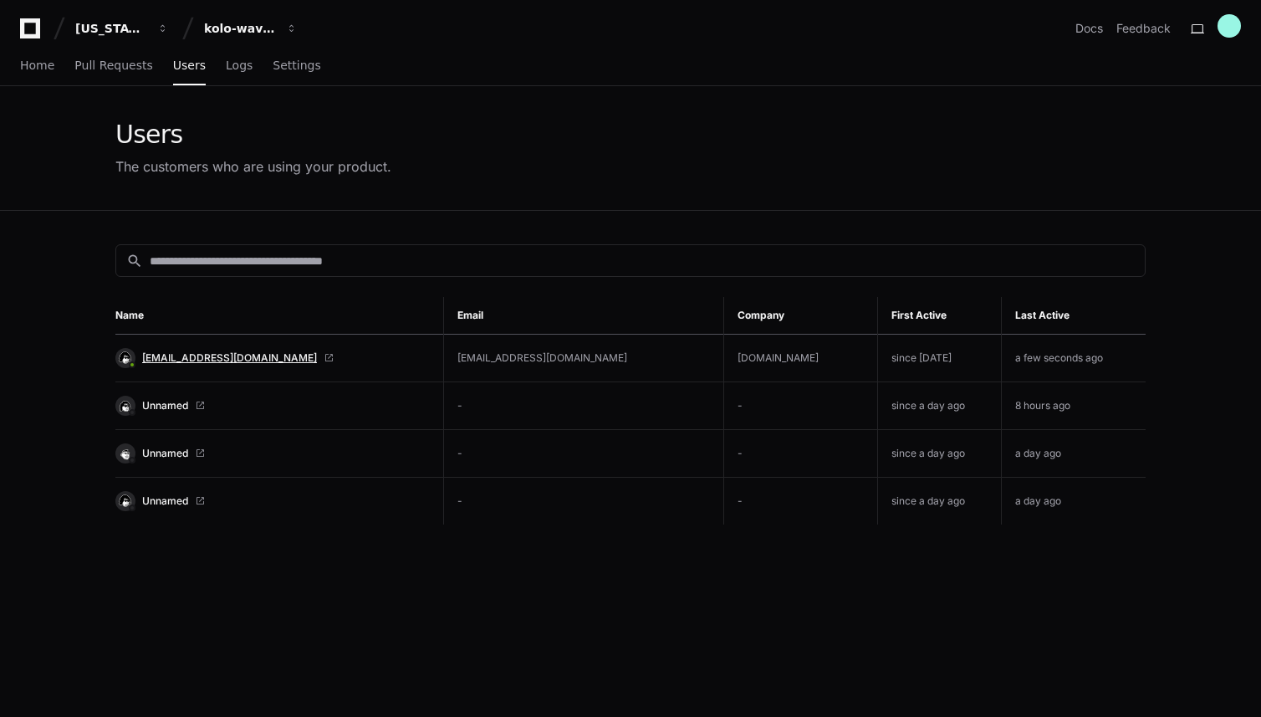
click at [212, 355] on span "[EMAIL_ADDRESS][DOMAIN_NAME]" at bounding box center [229, 357] width 175 height 13
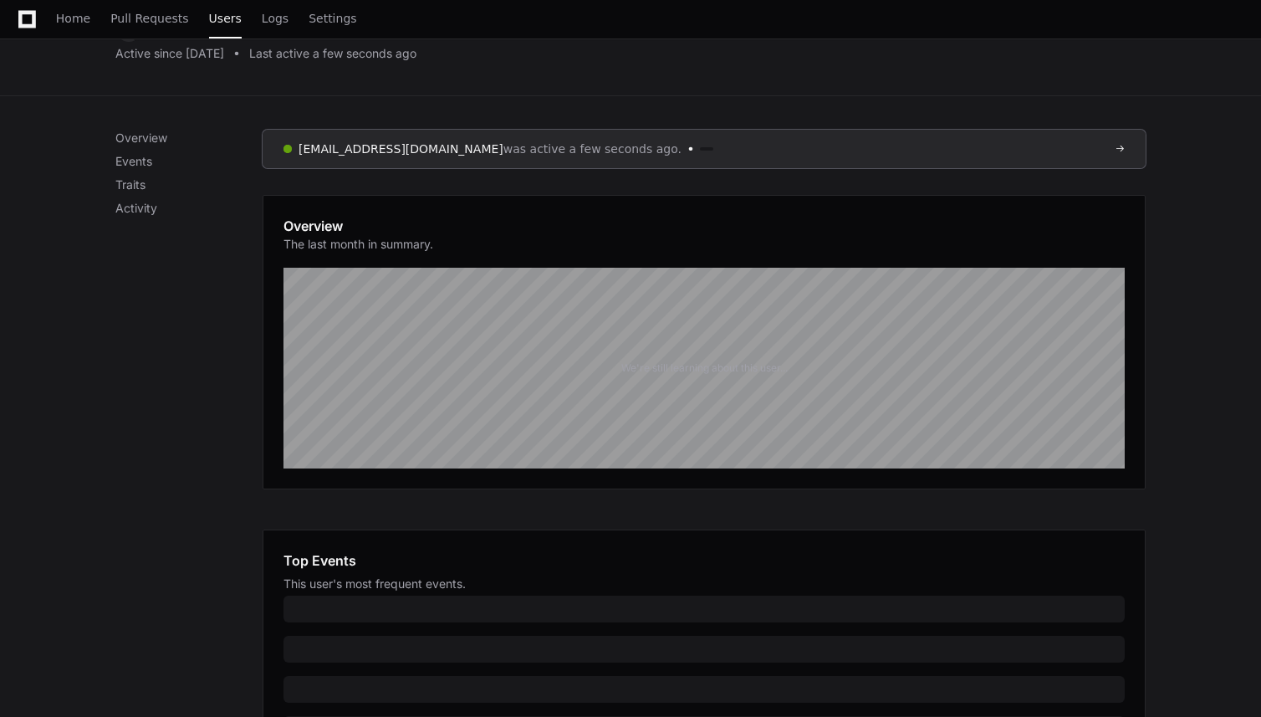
scroll to position [200, 0]
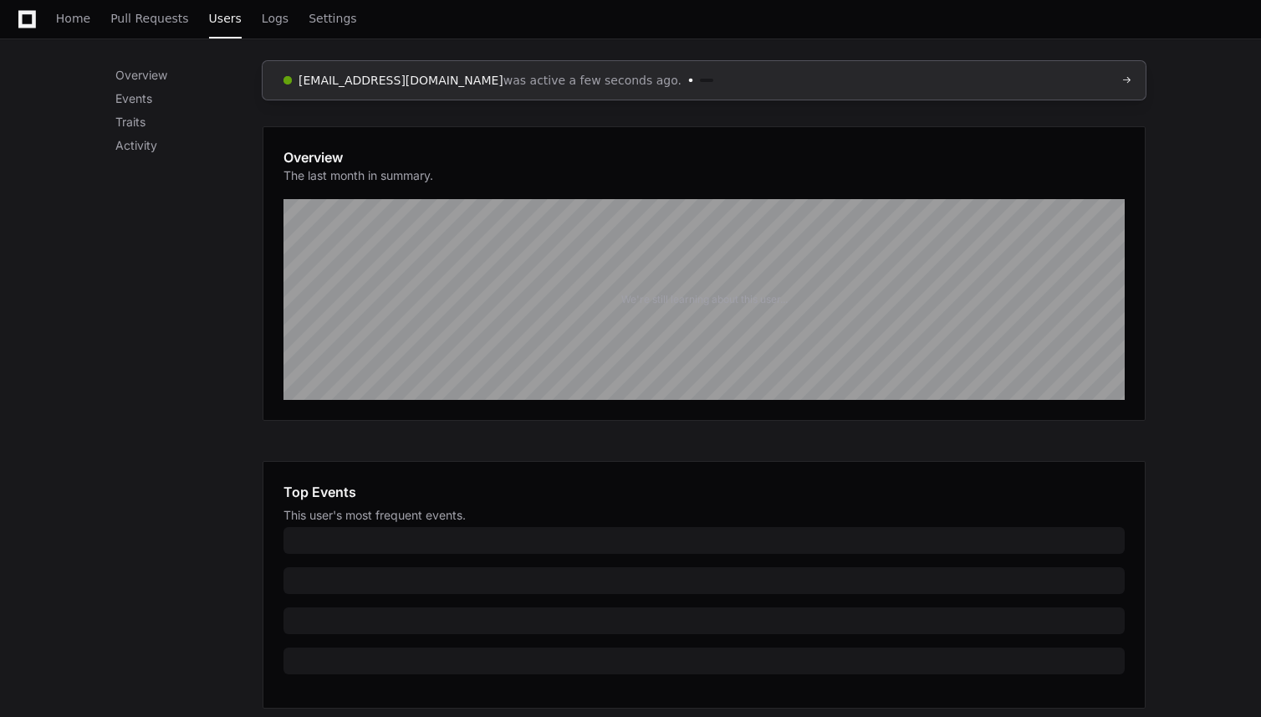
click at [525, 78] on span "was active a few seconds ago." at bounding box center [592, 80] width 178 height 17
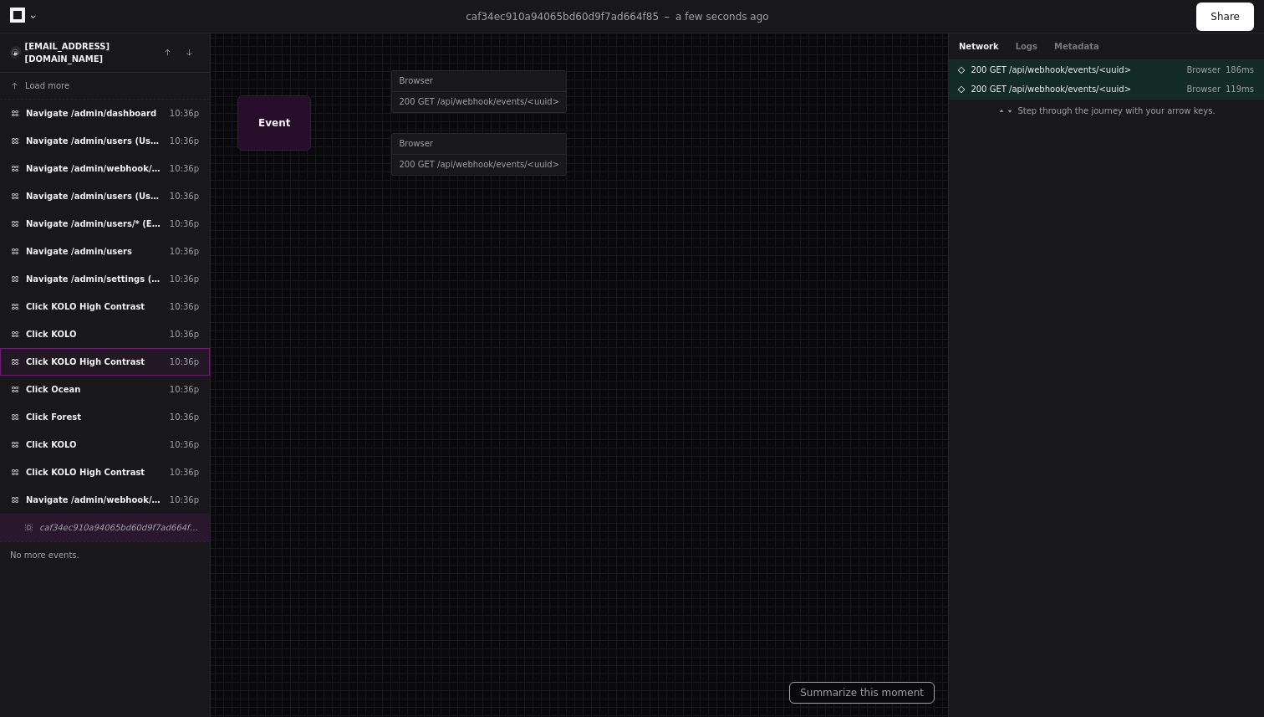
click at [112, 355] on span "Click KOLO High Contrast" at bounding box center [85, 361] width 119 height 13
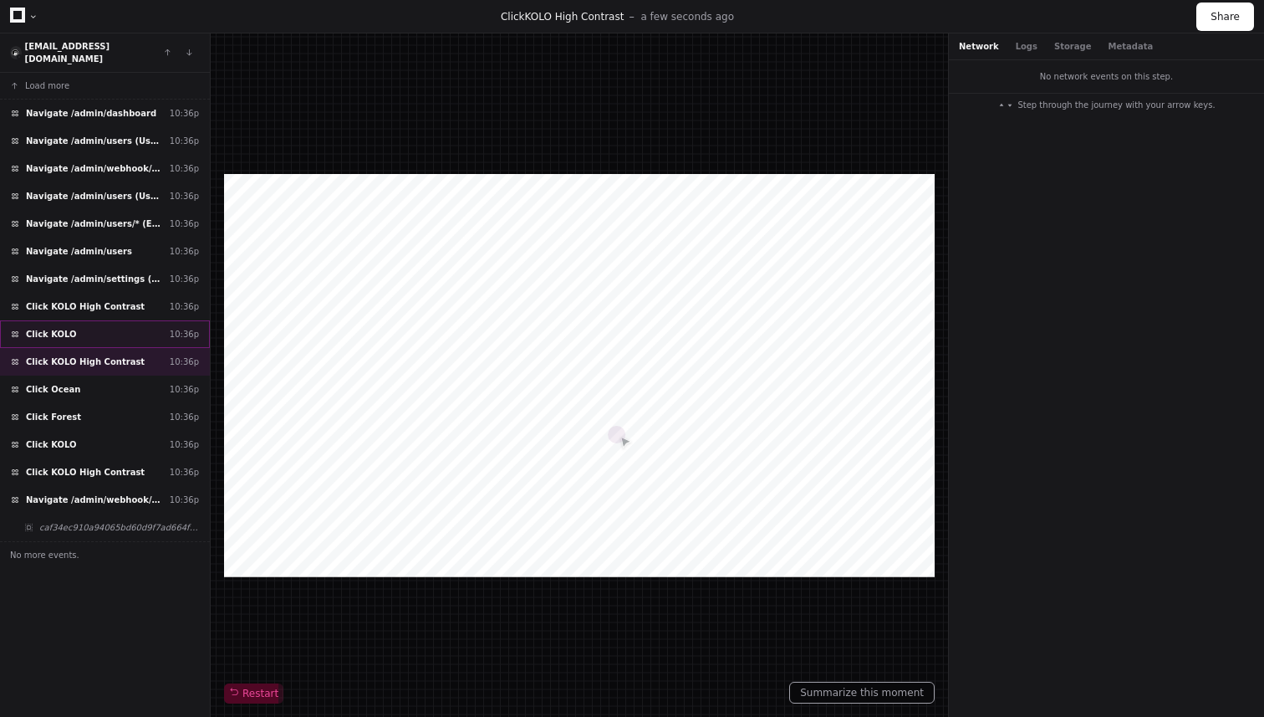
click at [117, 320] on div "Click KOLO 10:36p" at bounding box center [105, 334] width 210 height 28
click at [1021, 44] on button "Logs" at bounding box center [1027, 46] width 22 height 13
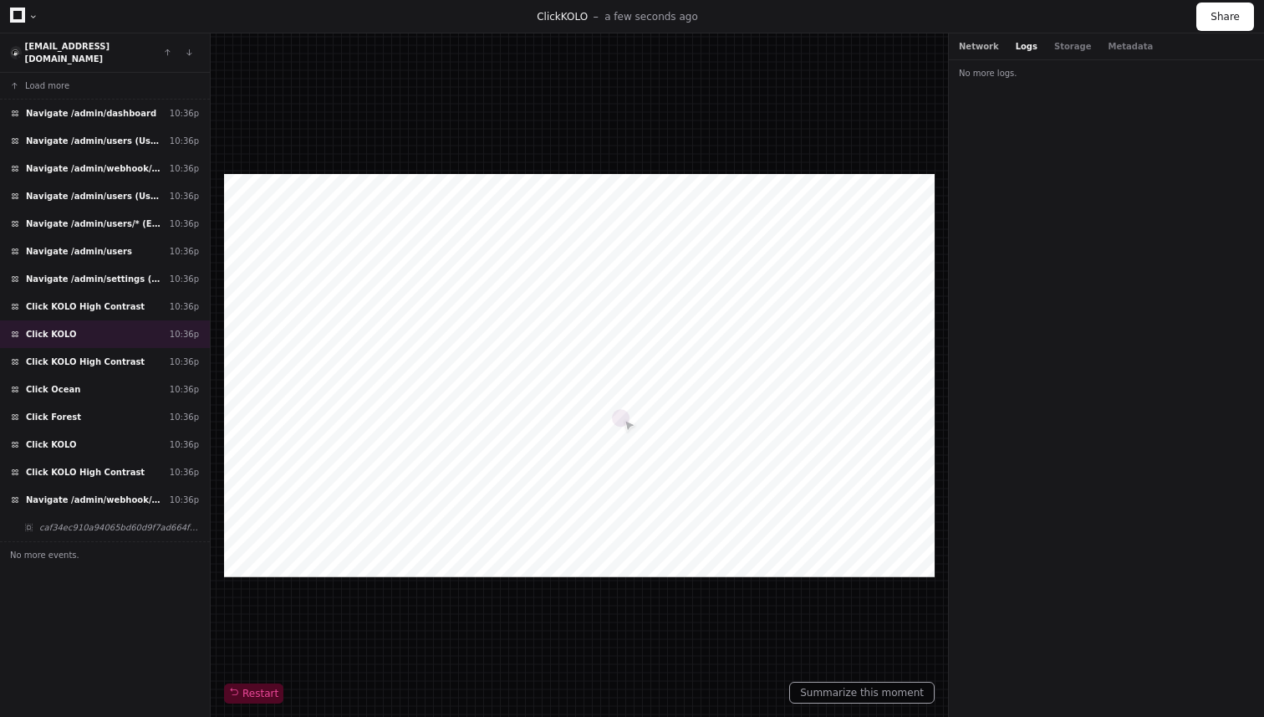
click at [973, 49] on button "Network" at bounding box center [979, 46] width 40 height 13
click at [115, 135] on span "Navigate /admin/users (Users)" at bounding box center [94, 141] width 137 height 13
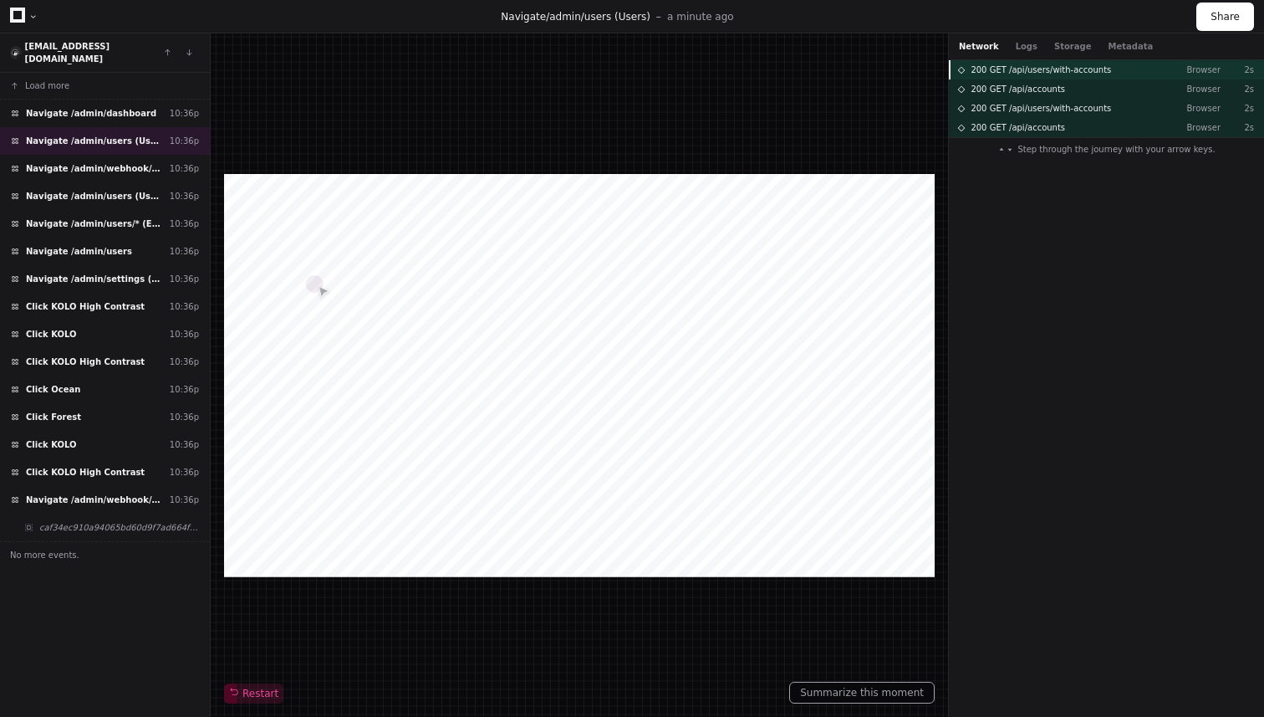
click at [1014, 69] on span "200 GET /api/users/with-accounts" at bounding box center [1041, 70] width 140 height 13
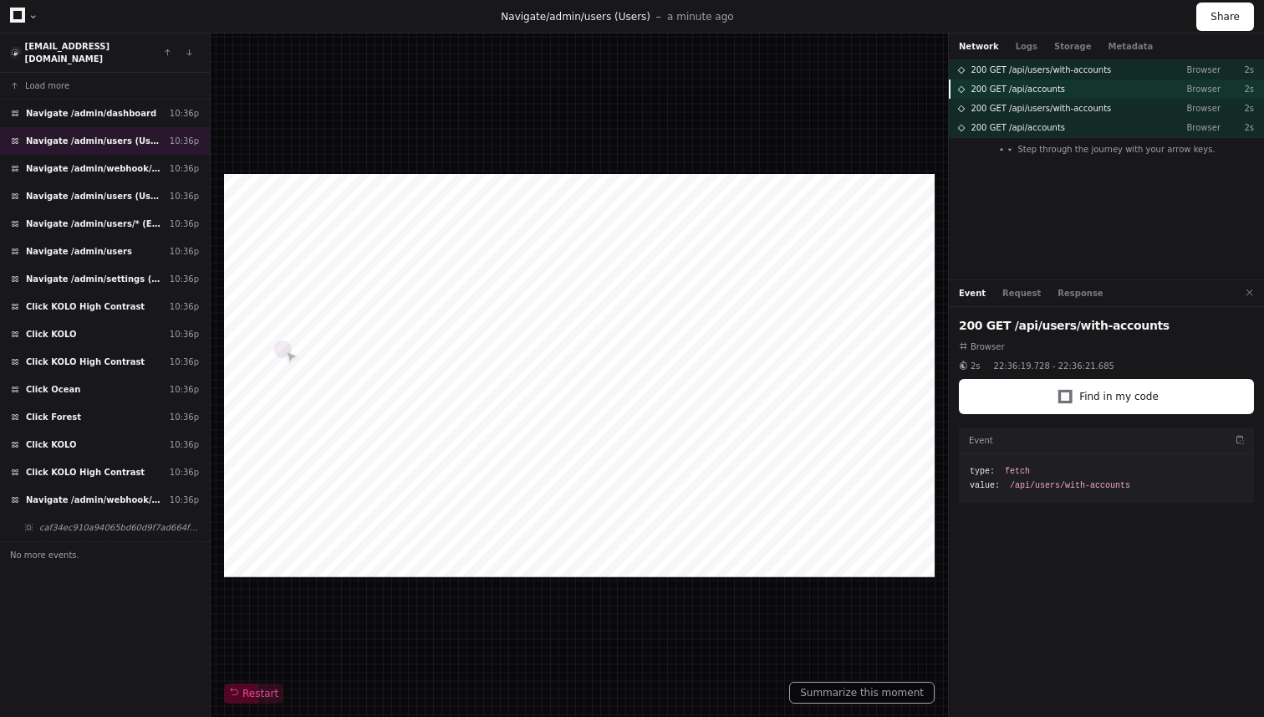
click at [1014, 83] on span "200 GET /api/accounts" at bounding box center [1018, 89] width 94 height 13
click at [1014, 103] on span "200 GET /api/users/with-accounts" at bounding box center [1041, 108] width 140 height 13
click at [1014, 131] on span "200 GET /api/accounts" at bounding box center [1018, 127] width 94 height 13
click at [1024, 54] on div "Network Logs Storage Metadata" at bounding box center [1106, 46] width 315 height 27
click at [1023, 48] on button "Logs" at bounding box center [1027, 46] width 22 height 13
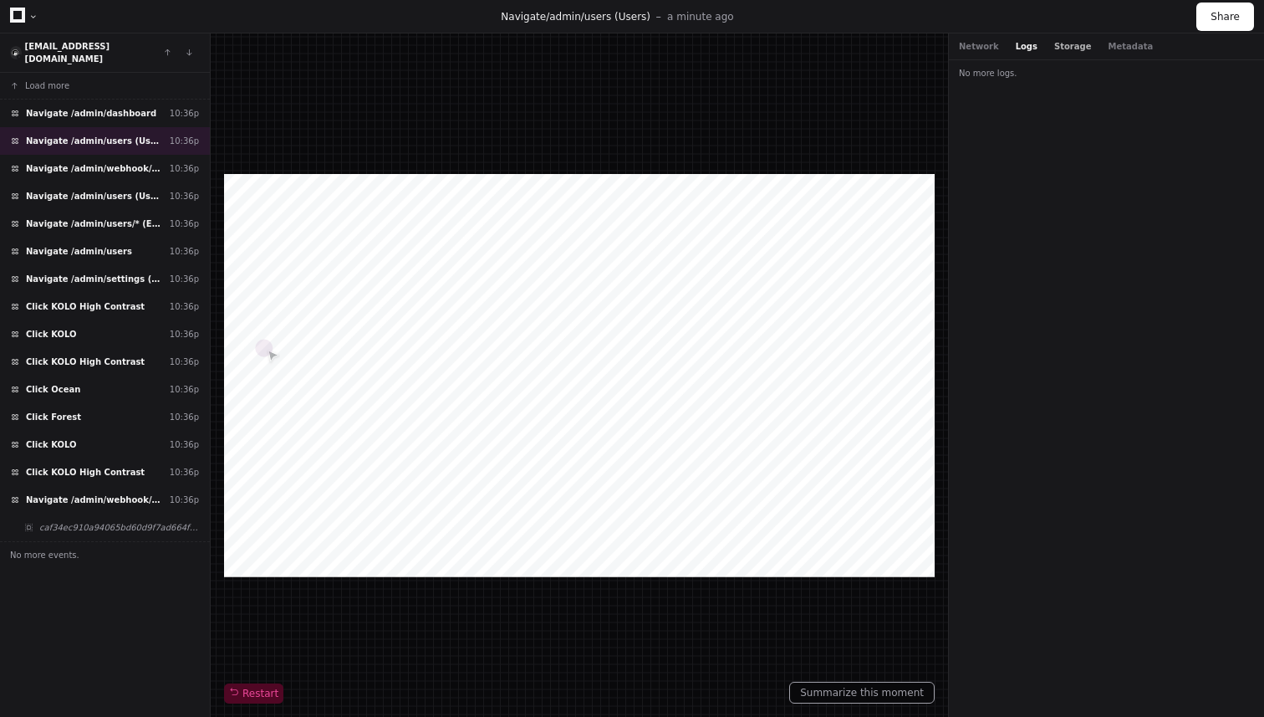
click at [1063, 44] on button "Storage" at bounding box center [1072, 46] width 37 height 13
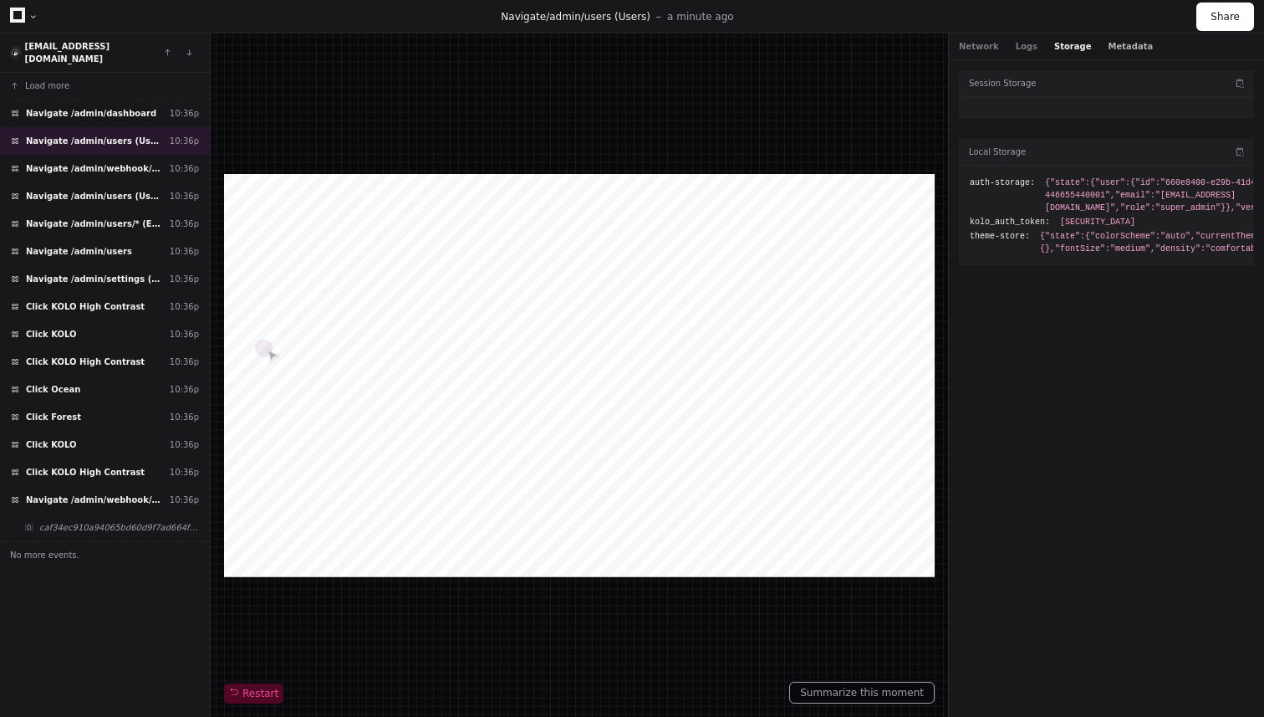
click at [1118, 42] on button "Metadata" at bounding box center [1130, 46] width 45 height 13
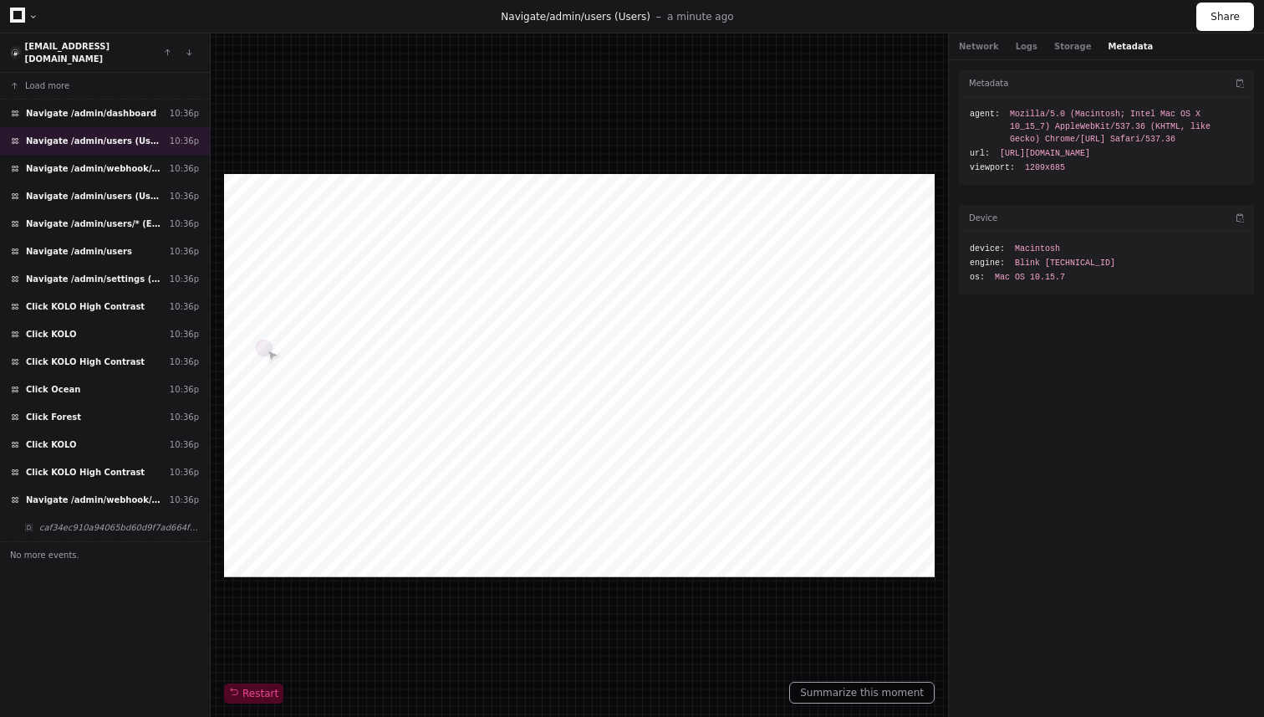
click at [35, 18] on div at bounding box center [33, 17] width 10 height 10
click at [33, 17] on div at bounding box center [33, 17] width 10 height 10
click at [395, 242] on div at bounding box center [579, 375] width 711 height 403
click at [77, 300] on span "Click KOLO High Contrast" at bounding box center [85, 306] width 119 height 13
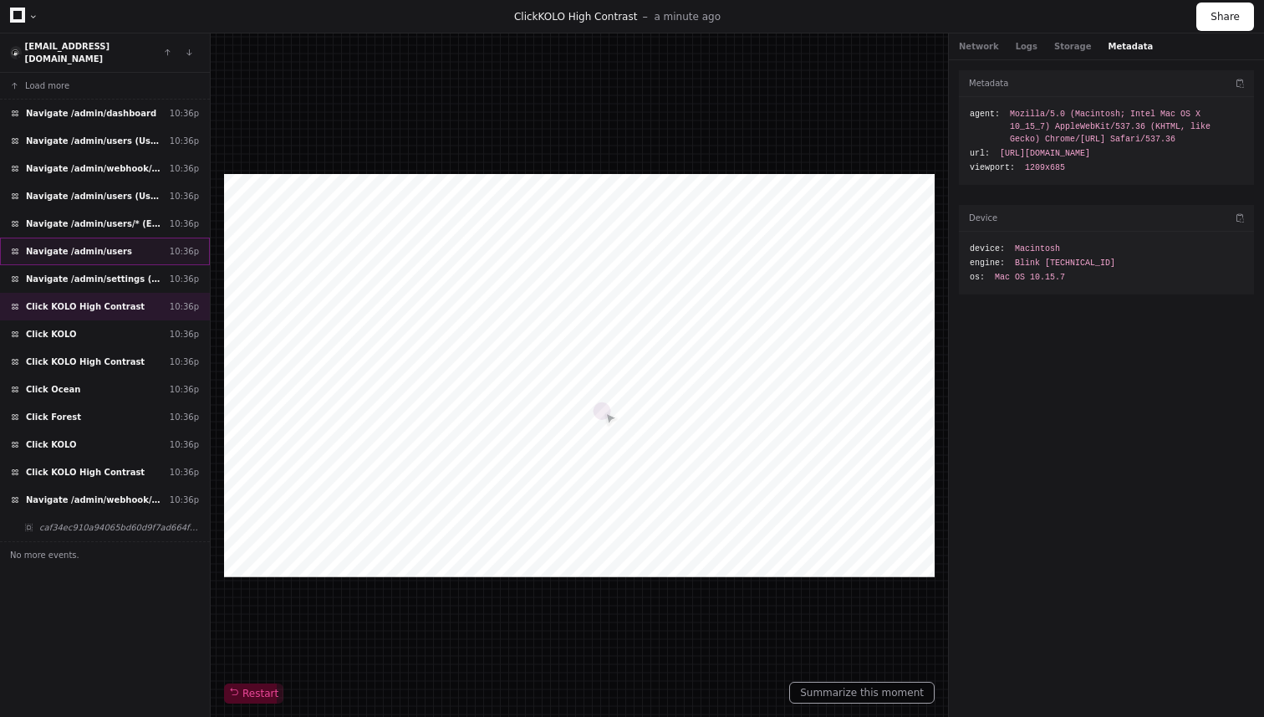
click at [77, 245] on span "Navigate /admin/users" at bounding box center [79, 251] width 106 height 13
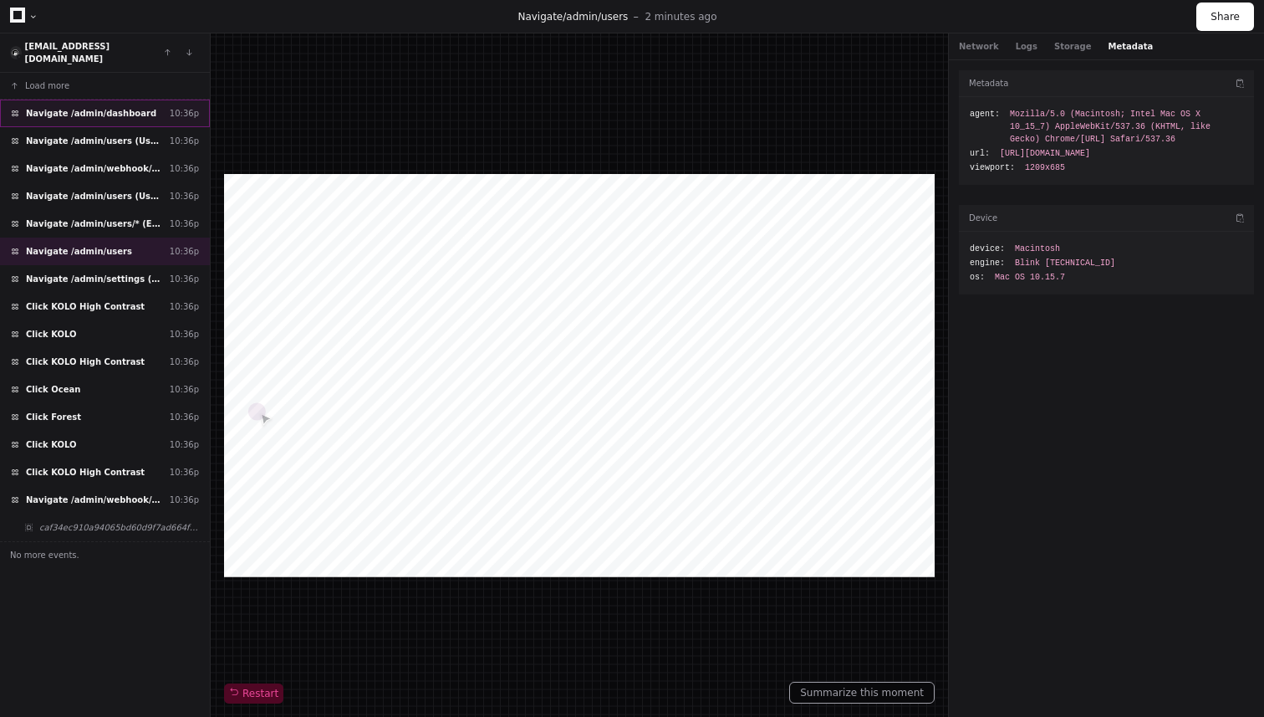
click at [74, 107] on span "Navigate /admin/dashboard" at bounding box center [91, 113] width 130 height 13
click at [40, 79] on span "Load more" at bounding box center [47, 85] width 44 height 13
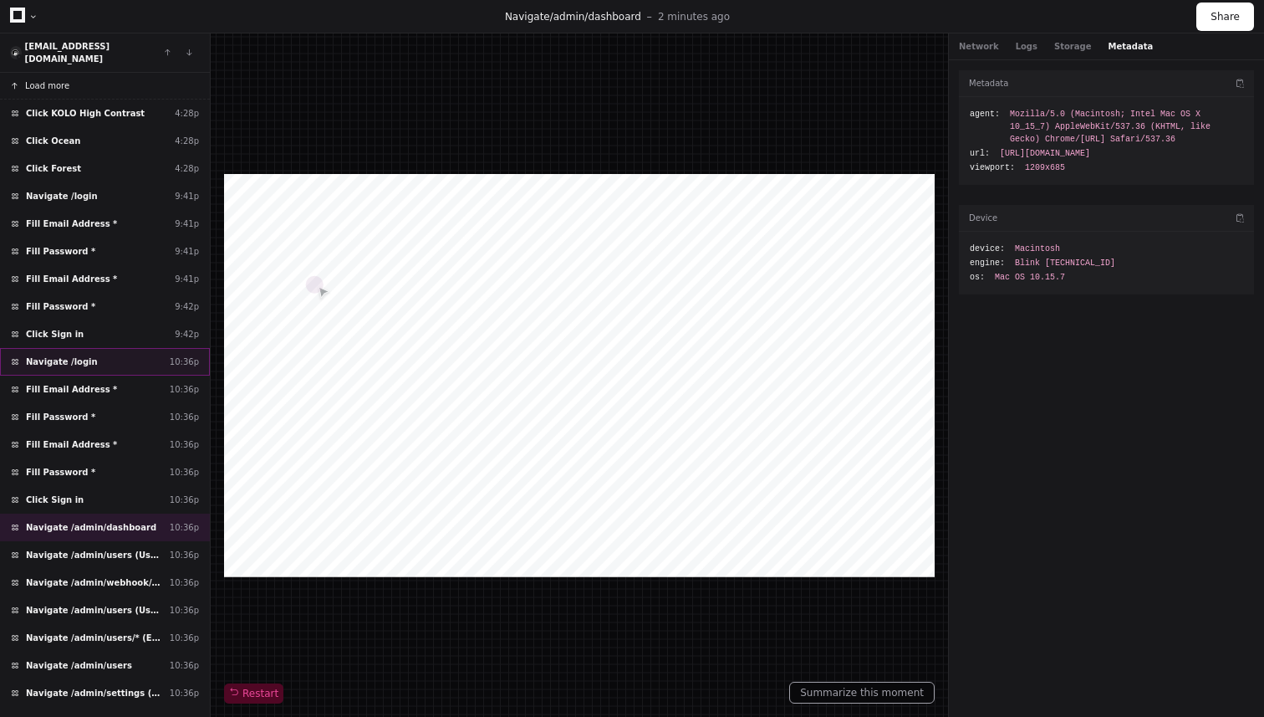
scroll to position [253, 0]
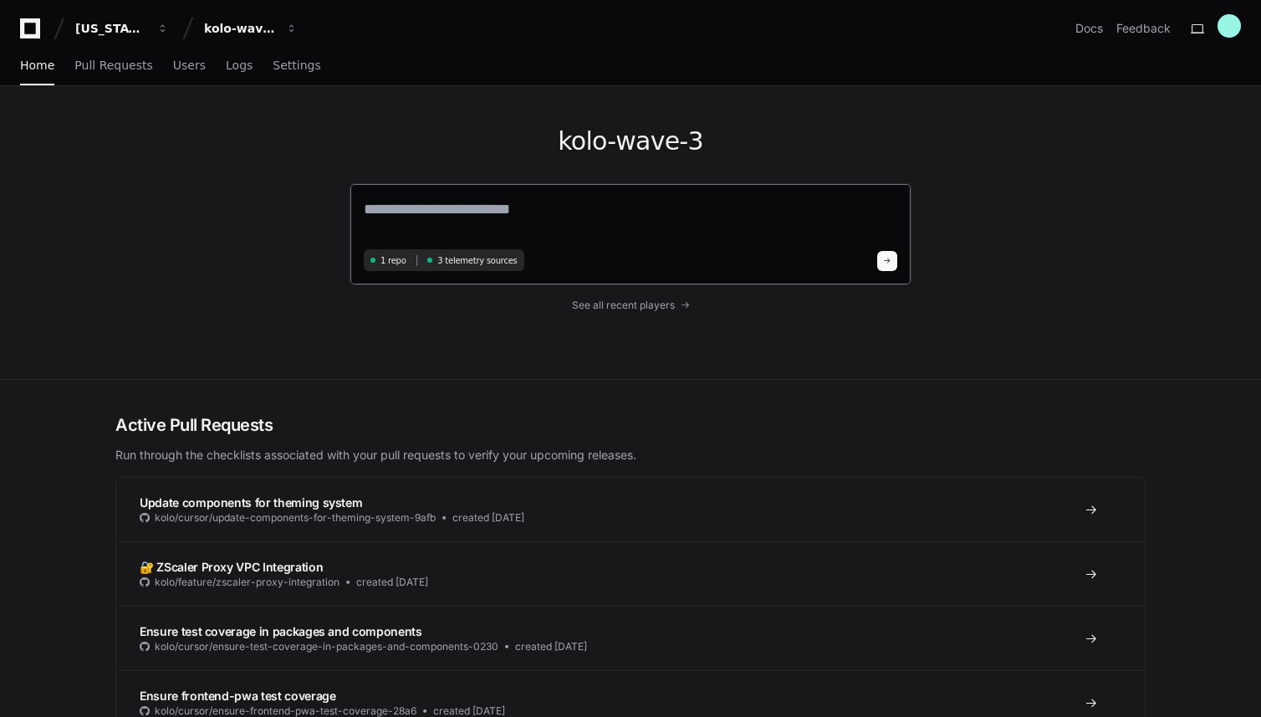
click at [450, 263] on span "3 telemetry sources" at bounding box center [476, 260] width 79 height 13
click at [273, 70] on span "Settings" at bounding box center [297, 65] width 48 height 10
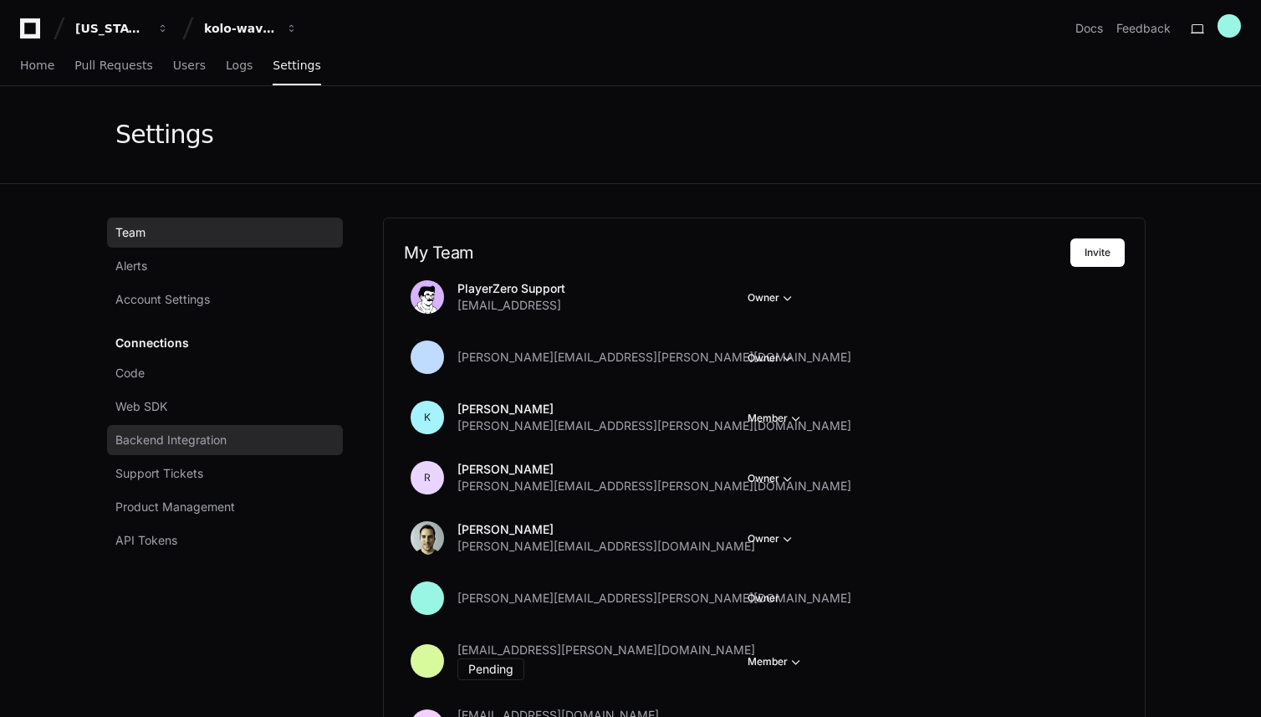
click at [197, 434] on span "Backend Integration" at bounding box center [170, 439] width 111 height 17
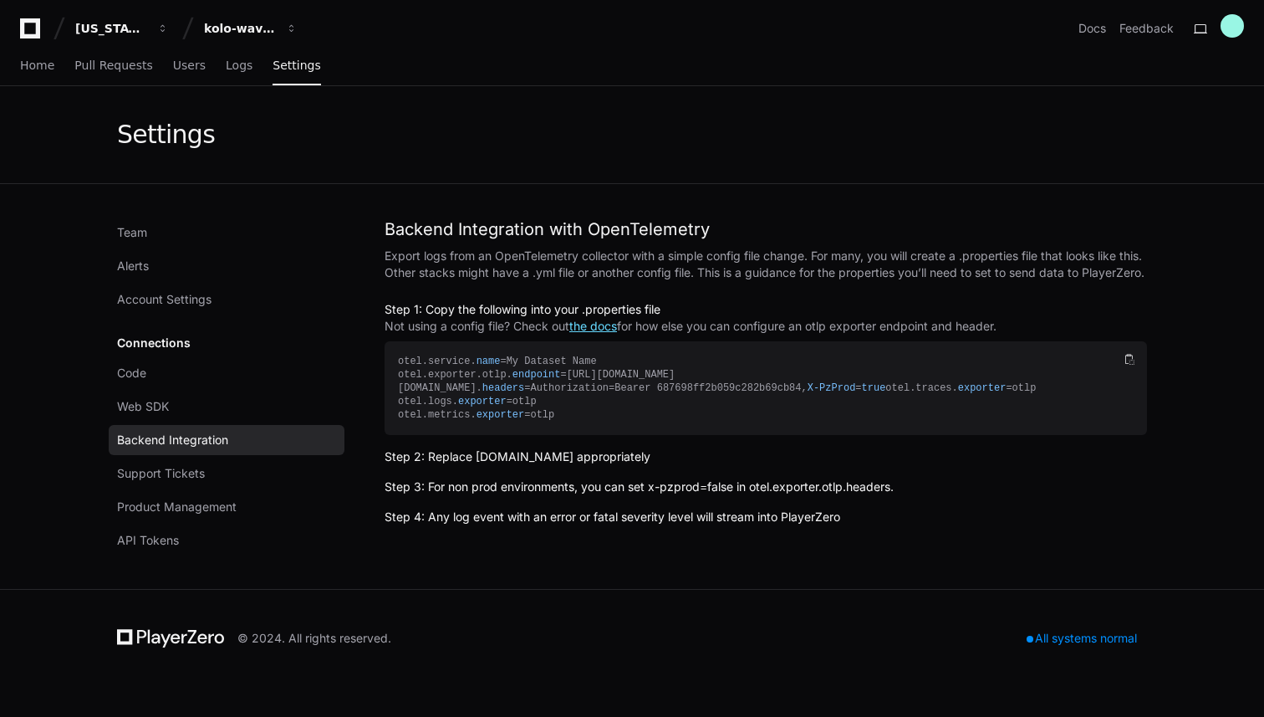
click at [600, 334] on p "the docs" at bounding box center [593, 326] width 48 height 17
